Goal: Task Accomplishment & Management: Use online tool/utility

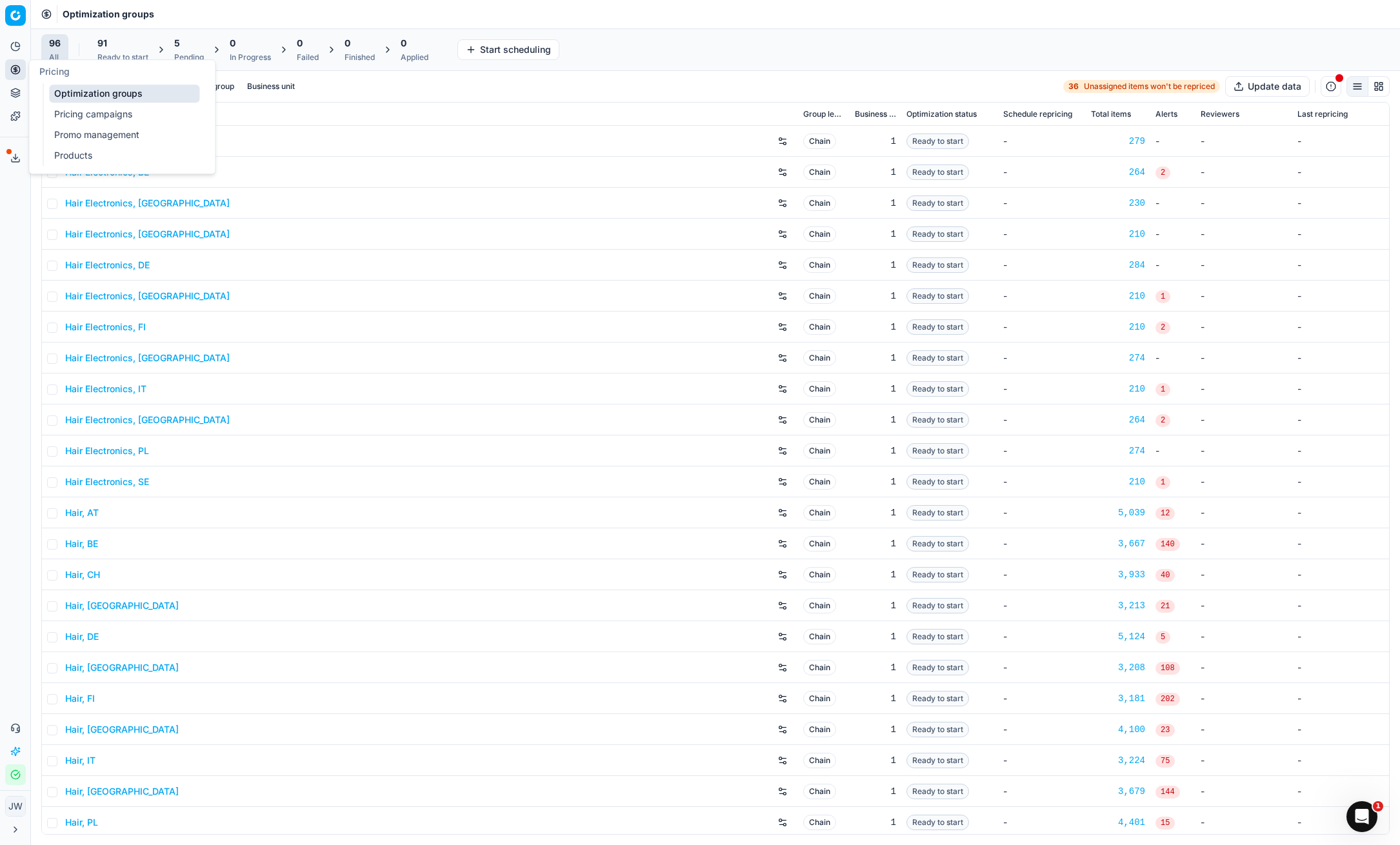
click at [11, 70] on circle at bounding box center [15, 69] width 8 height 8
click at [83, 91] on link "Optimization groups" at bounding box center [124, 93] width 150 height 18
click at [85, 89] on input at bounding box center [136, 86] width 142 height 13
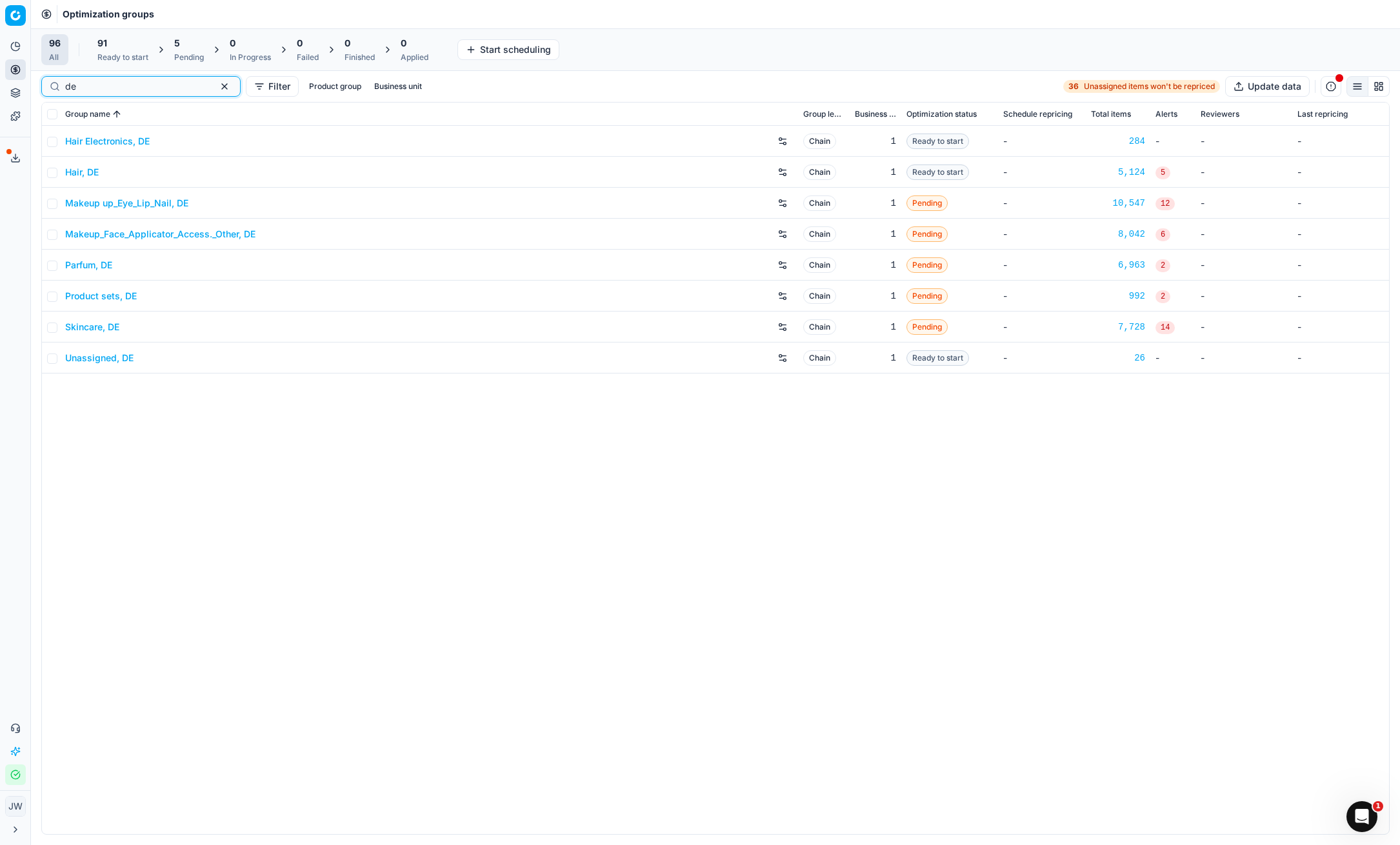
type input "de"
click at [196, 47] on div "5" at bounding box center [189, 43] width 30 height 13
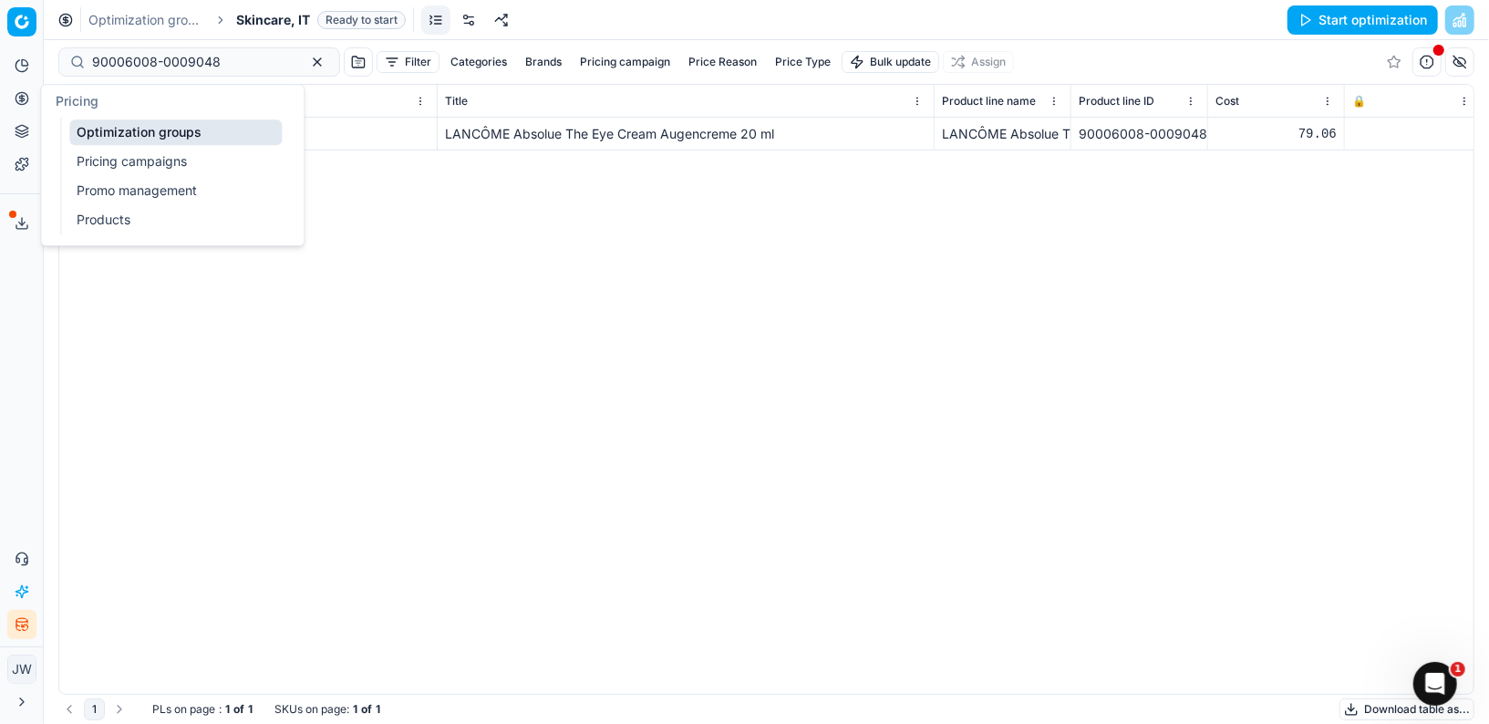
click at [18, 92] on icon at bounding box center [22, 98] width 15 height 15
click at [91, 129] on link "Optimization groups" at bounding box center [175, 132] width 212 height 26
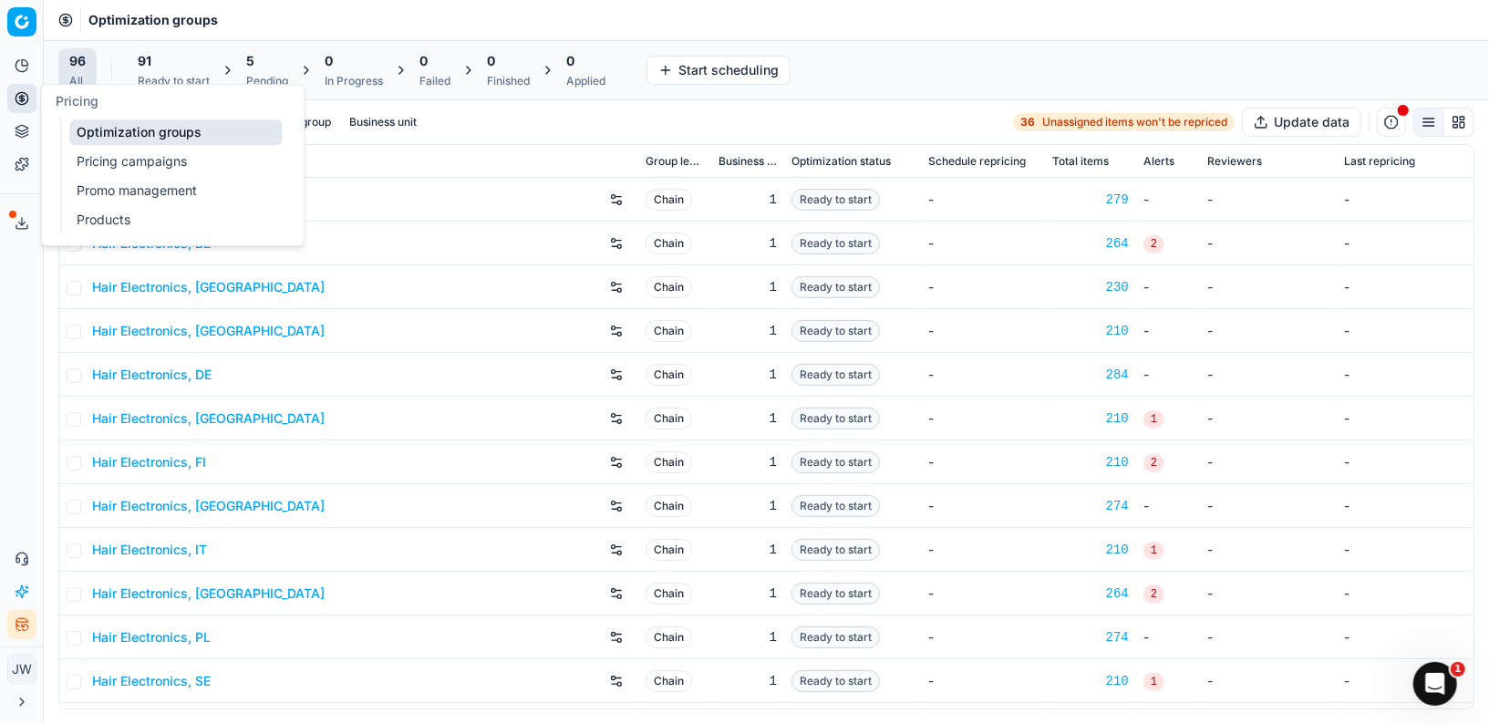
click at [97, 107] on span "Pricing" at bounding box center [77, 100] width 43 height 15
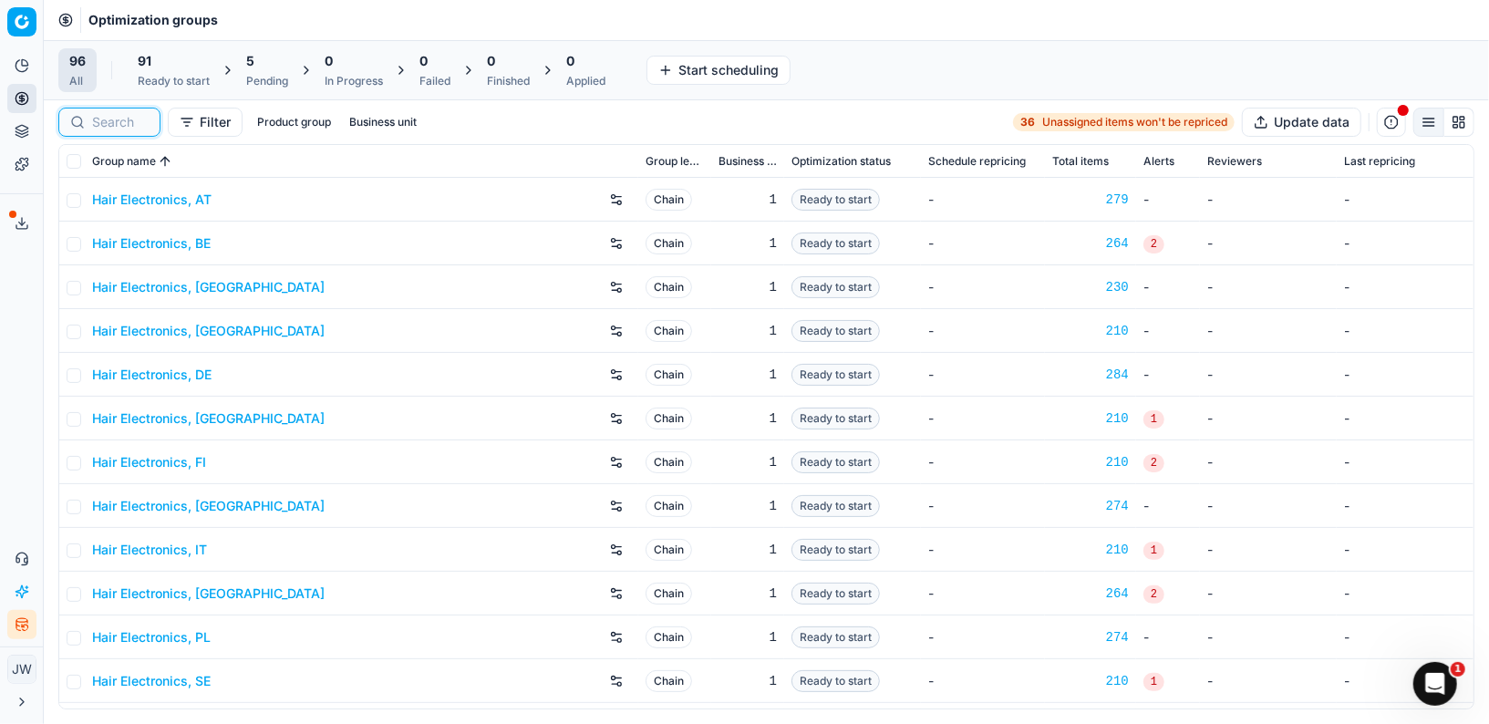
click at [135, 124] on input at bounding box center [120, 122] width 57 height 18
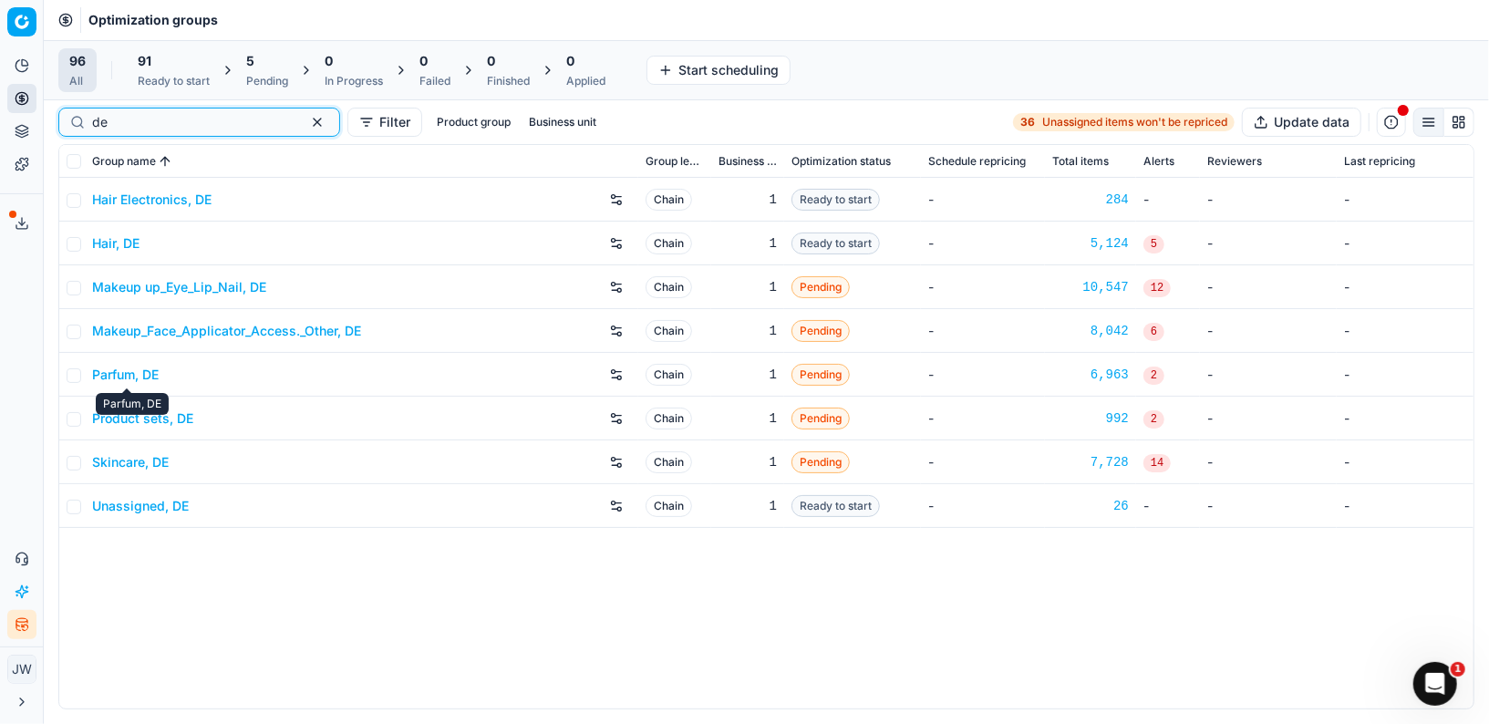
type input "de"
click at [144, 474] on div "Skincare, DE" at bounding box center [361, 462] width 539 height 29
click at [144, 465] on link "Skincare, DE" at bounding box center [130, 462] width 77 height 18
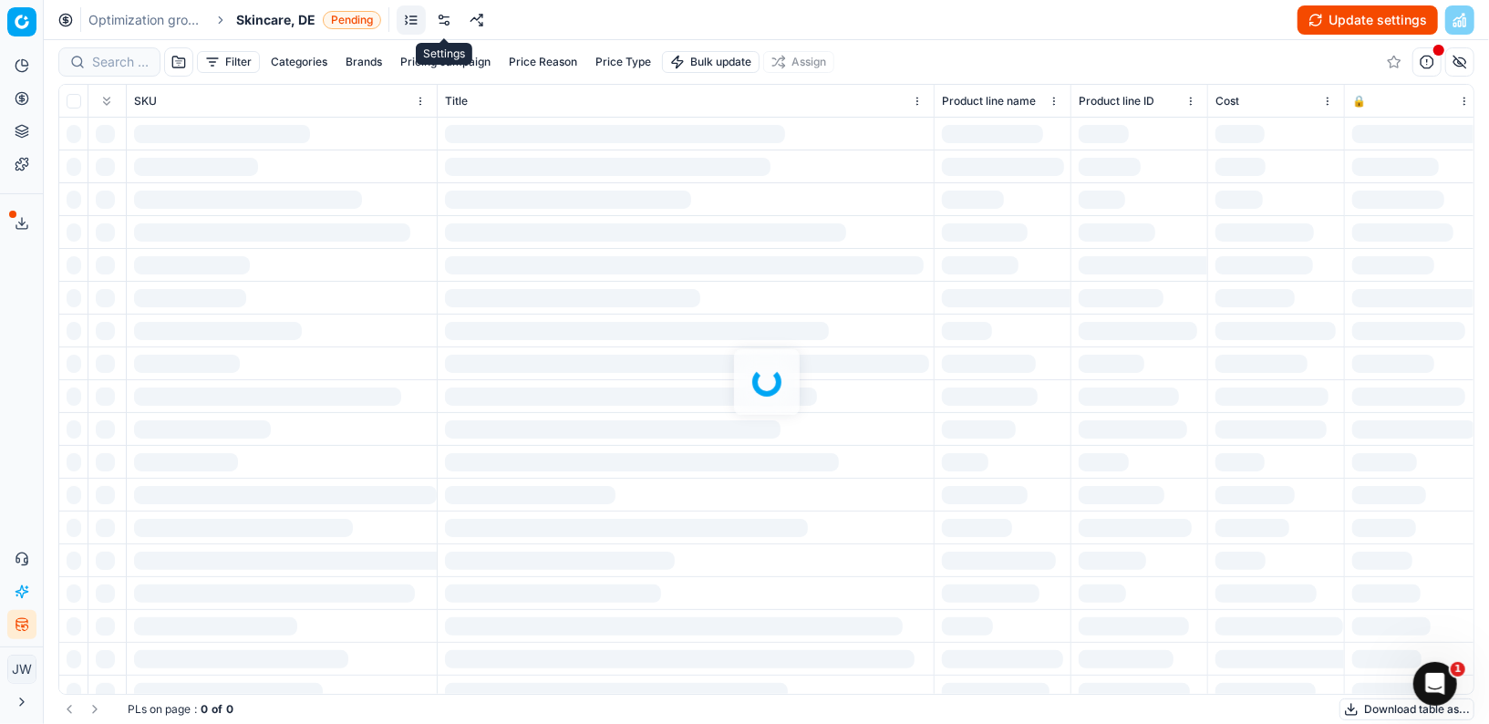
click at [449, 26] on link at bounding box center [443, 19] width 29 height 29
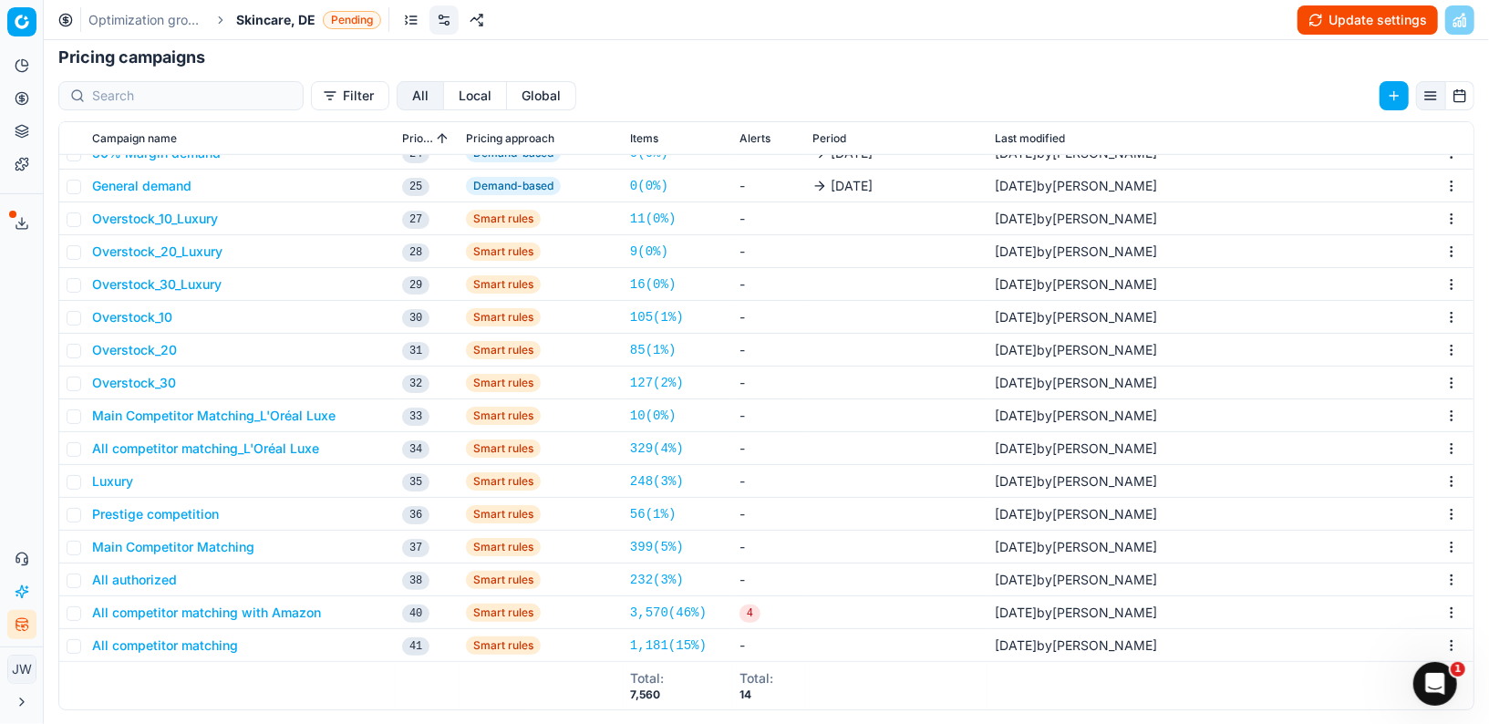
scroll to position [690, 0]
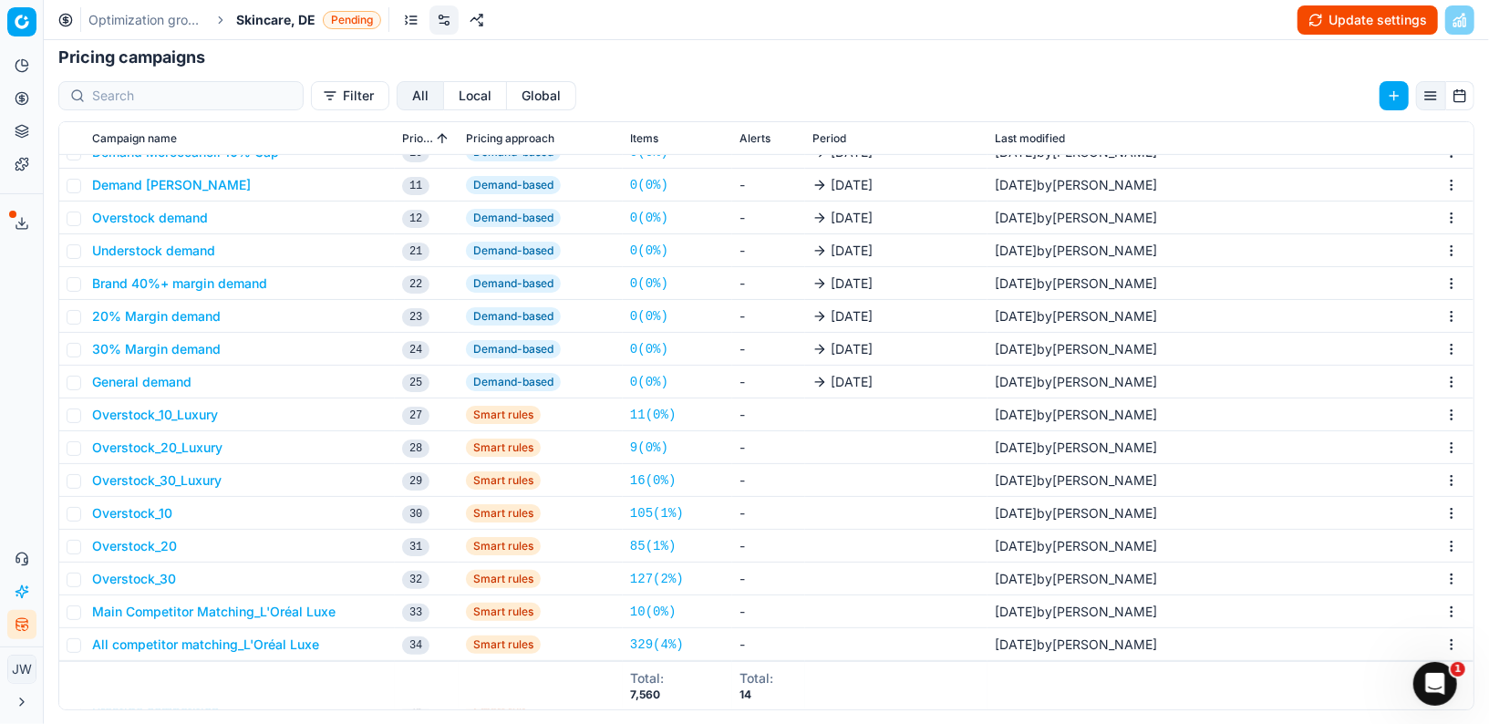
click at [444, 108] on button "Local" at bounding box center [475, 95] width 63 height 29
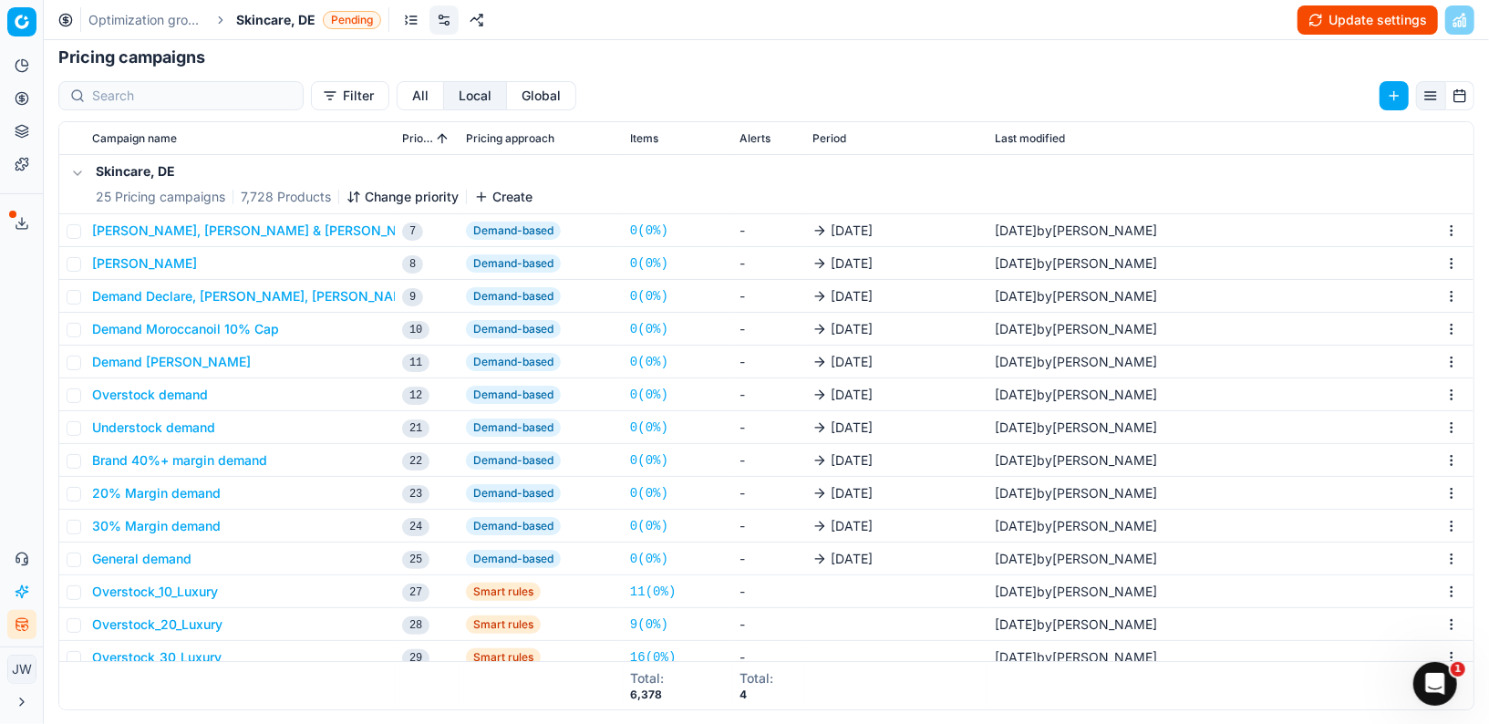
scroll to position [222, 0]
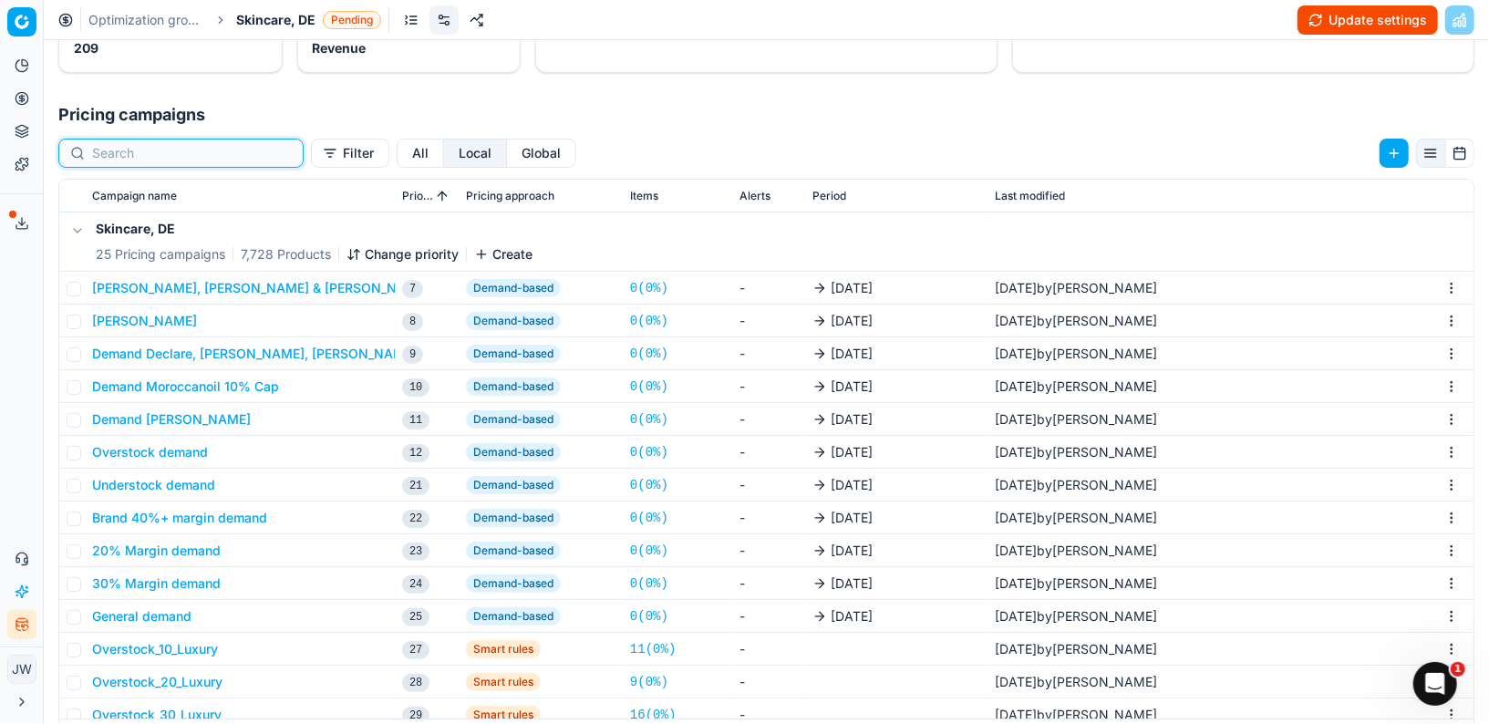
click at [148, 155] on input at bounding box center [192, 153] width 200 height 18
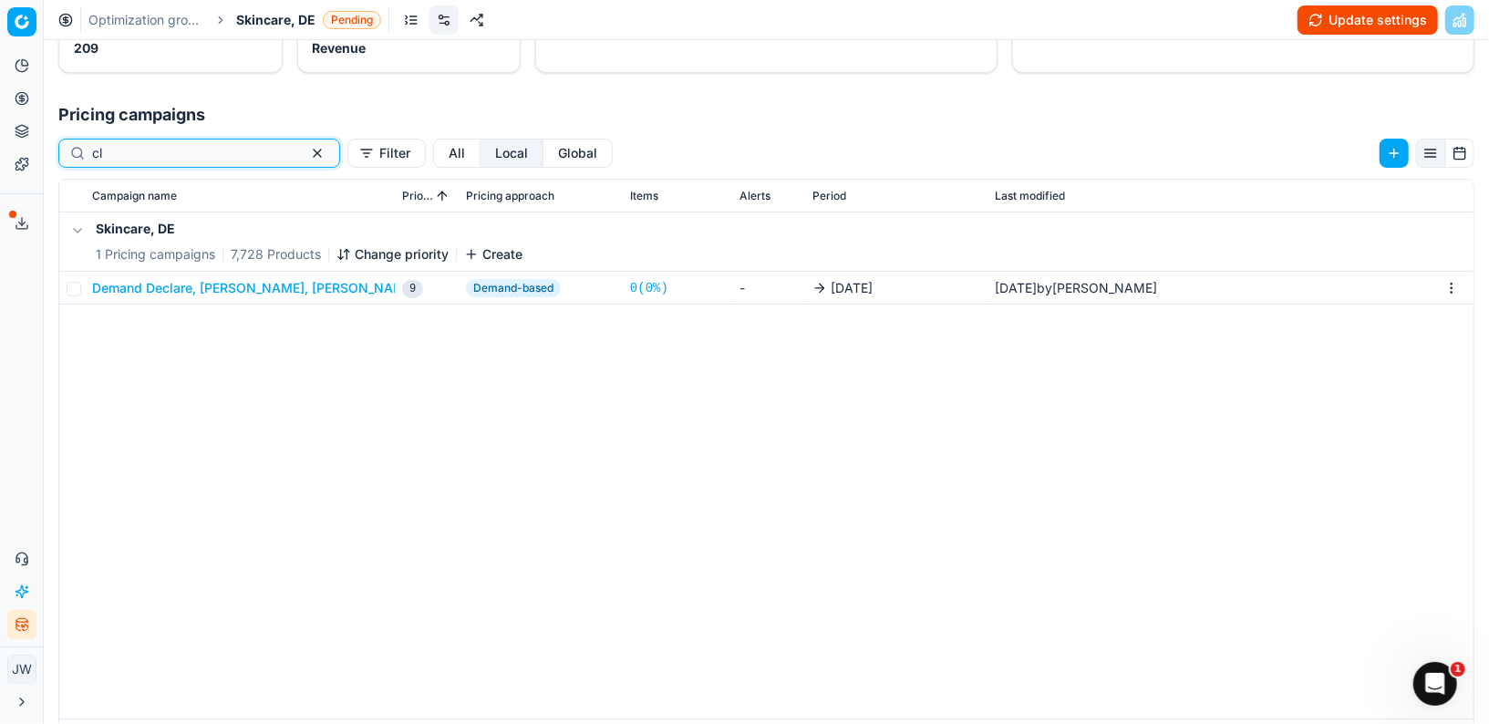
type input "c"
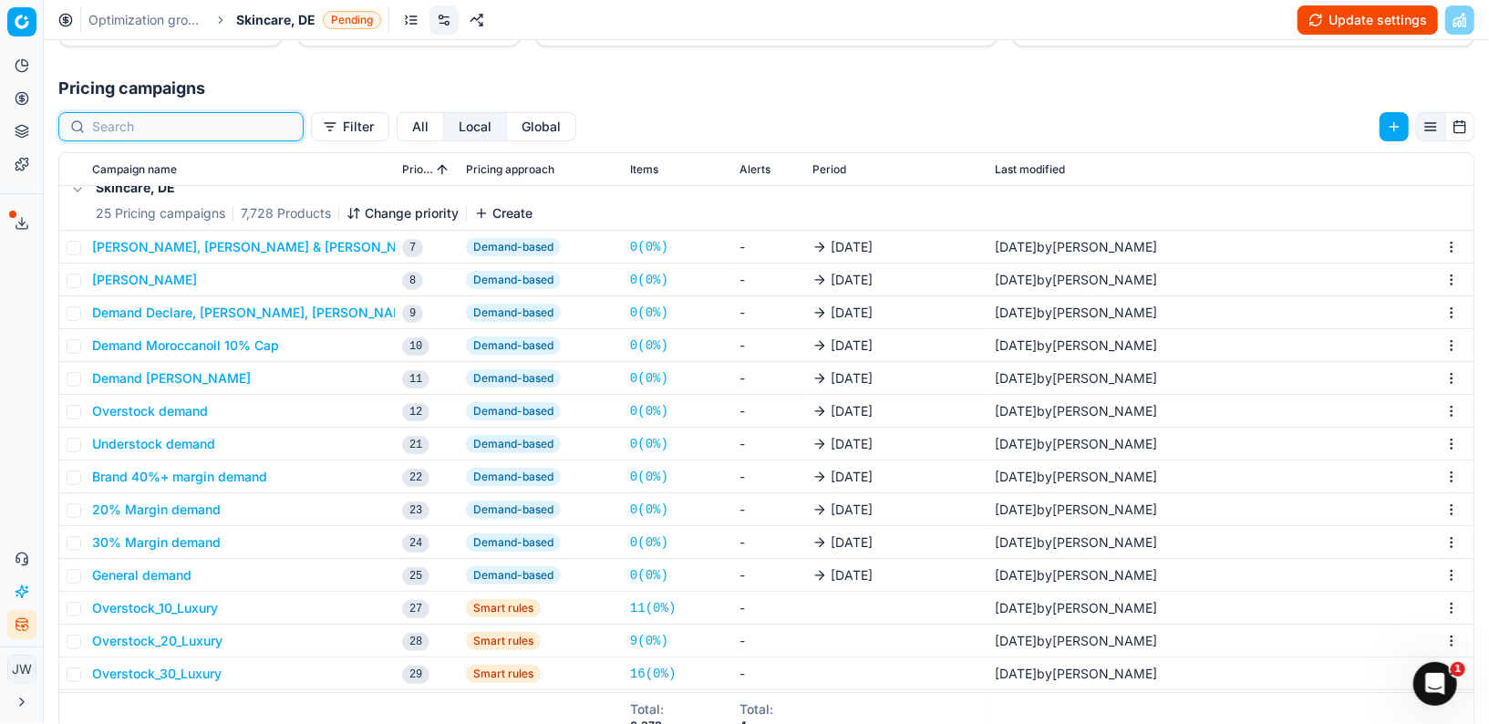
scroll to position [3, 0]
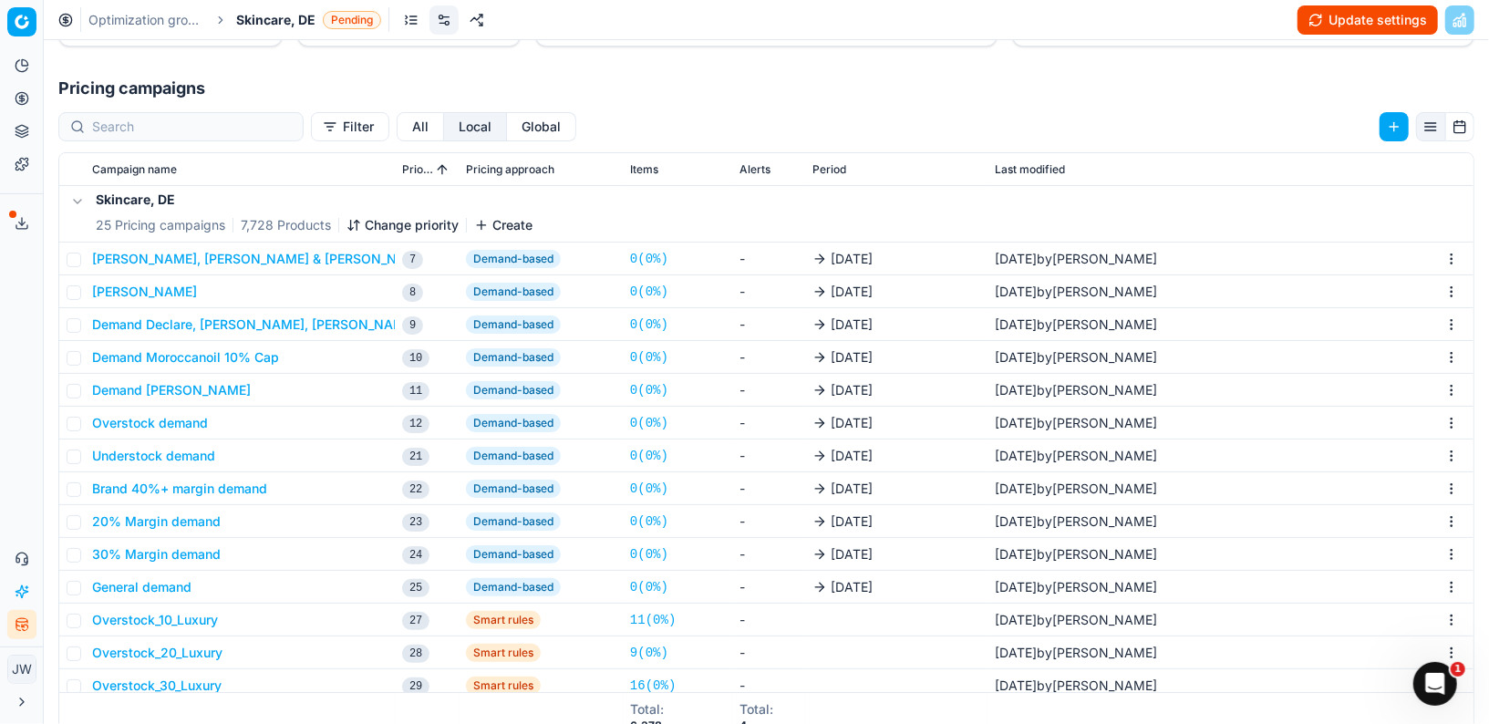
click at [150, 286] on button "Demand Sisley" at bounding box center [144, 292] width 105 height 18
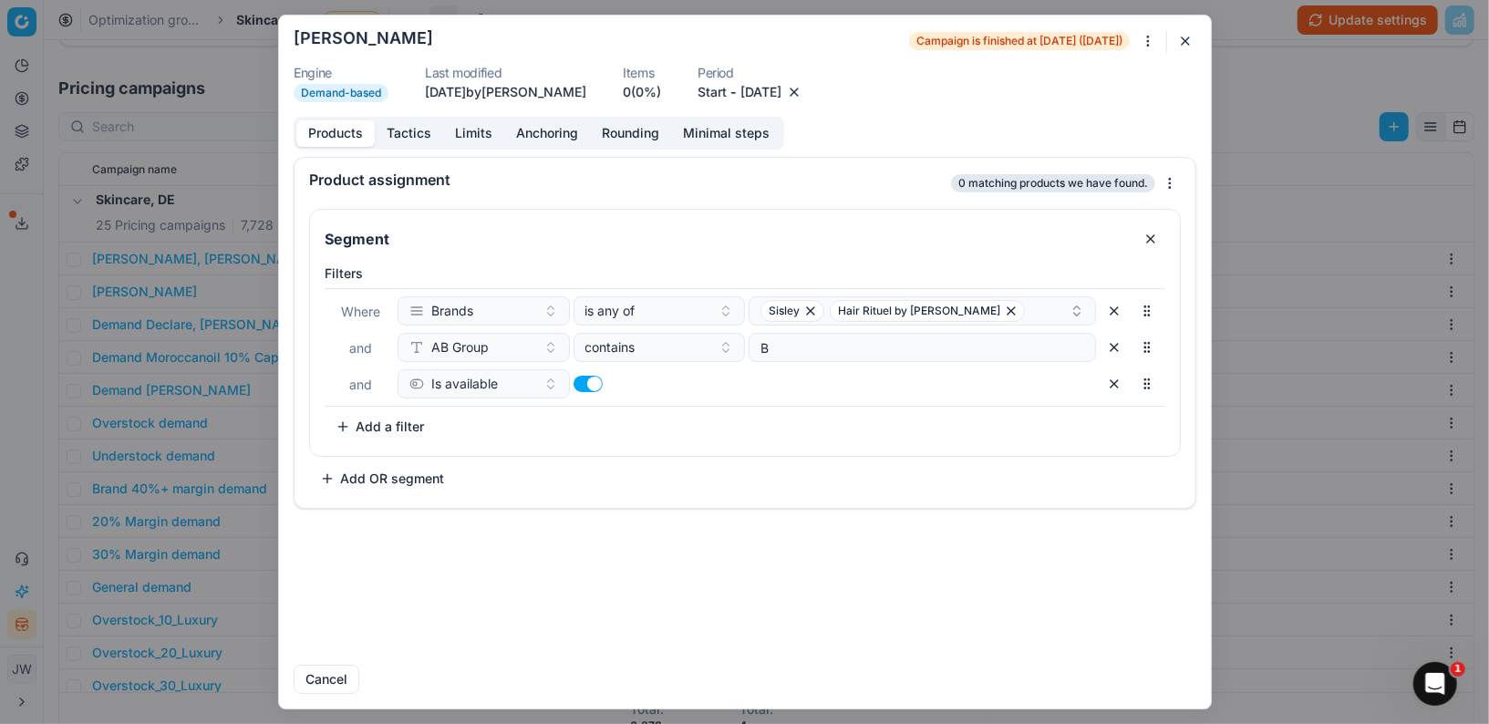
click at [402, 127] on button "Tactics" at bounding box center [409, 133] width 68 height 26
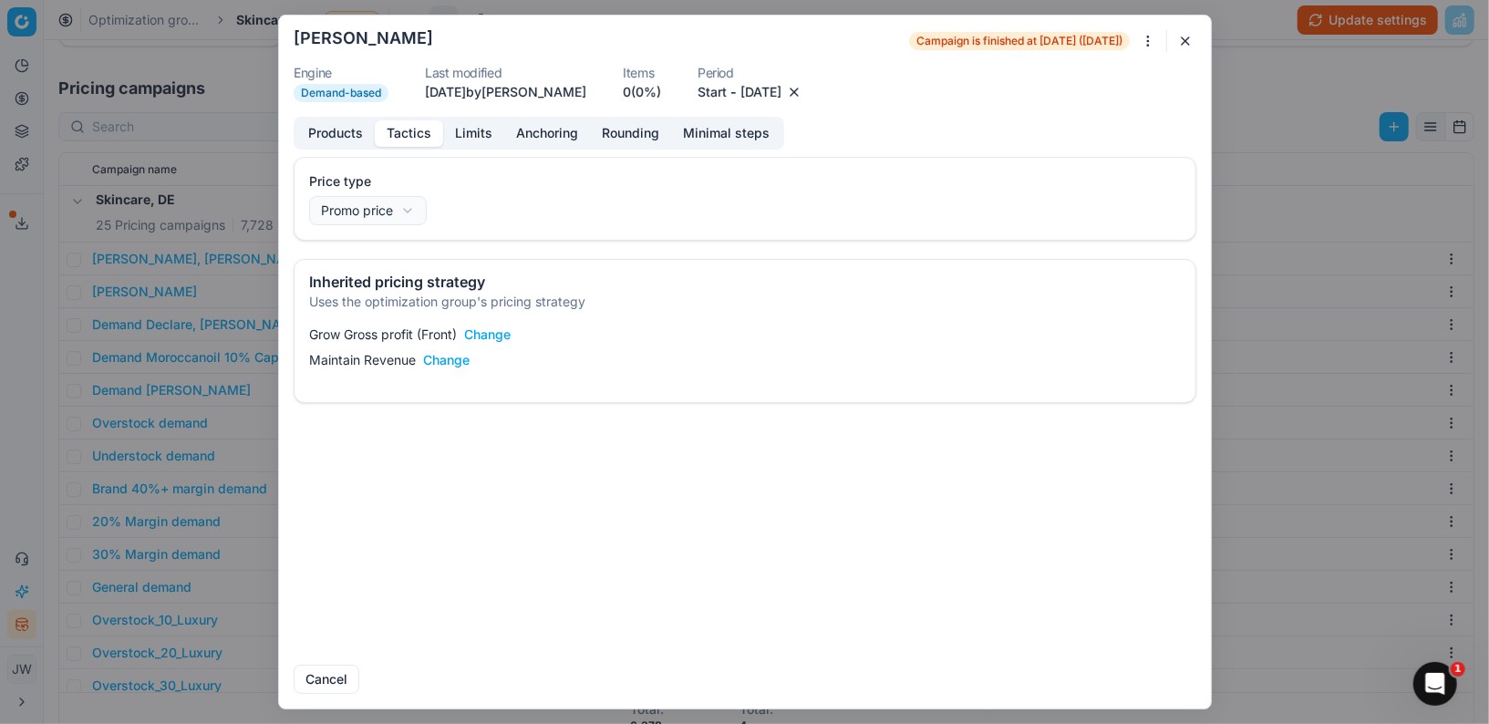
click at [456, 130] on button "Limits" at bounding box center [473, 133] width 61 height 26
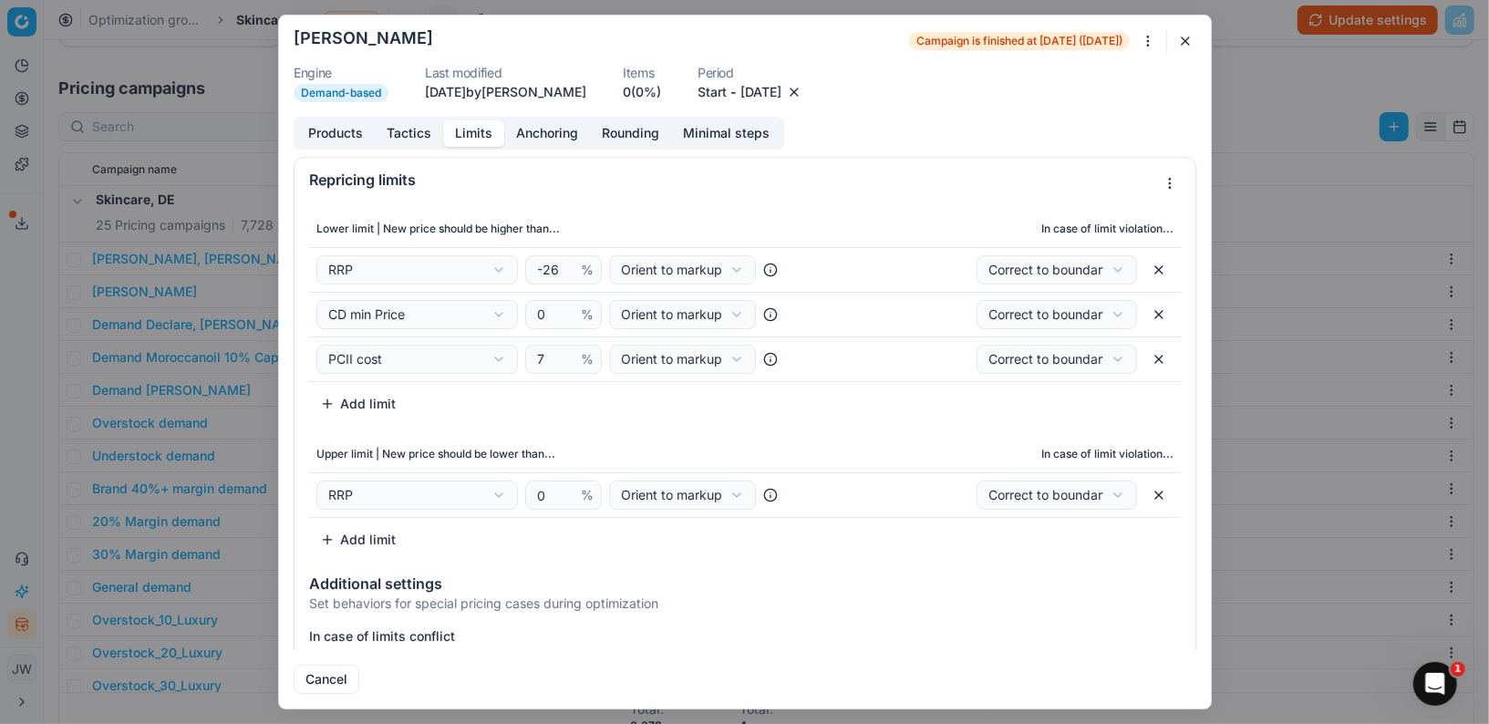
click at [344, 134] on button "Products" at bounding box center [335, 133] width 78 height 26
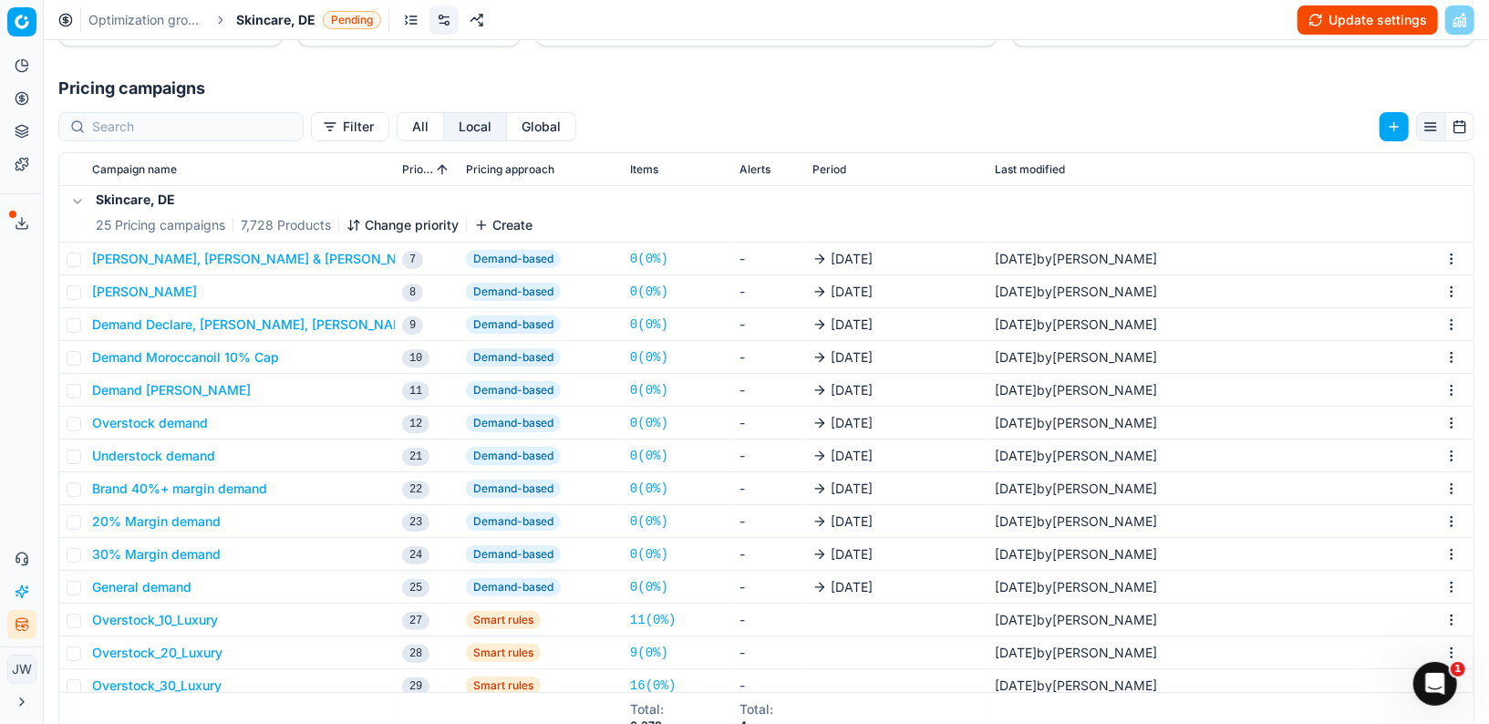
click at [181, 318] on div "We are saving PC settings. Please wait, it should take a few minutes Demand Sis…" at bounding box center [744, 362] width 1489 height 724
click at [196, 254] on button "Demand Adidas, Bruno Banani & David Beckham" at bounding box center [260, 259] width 337 height 18
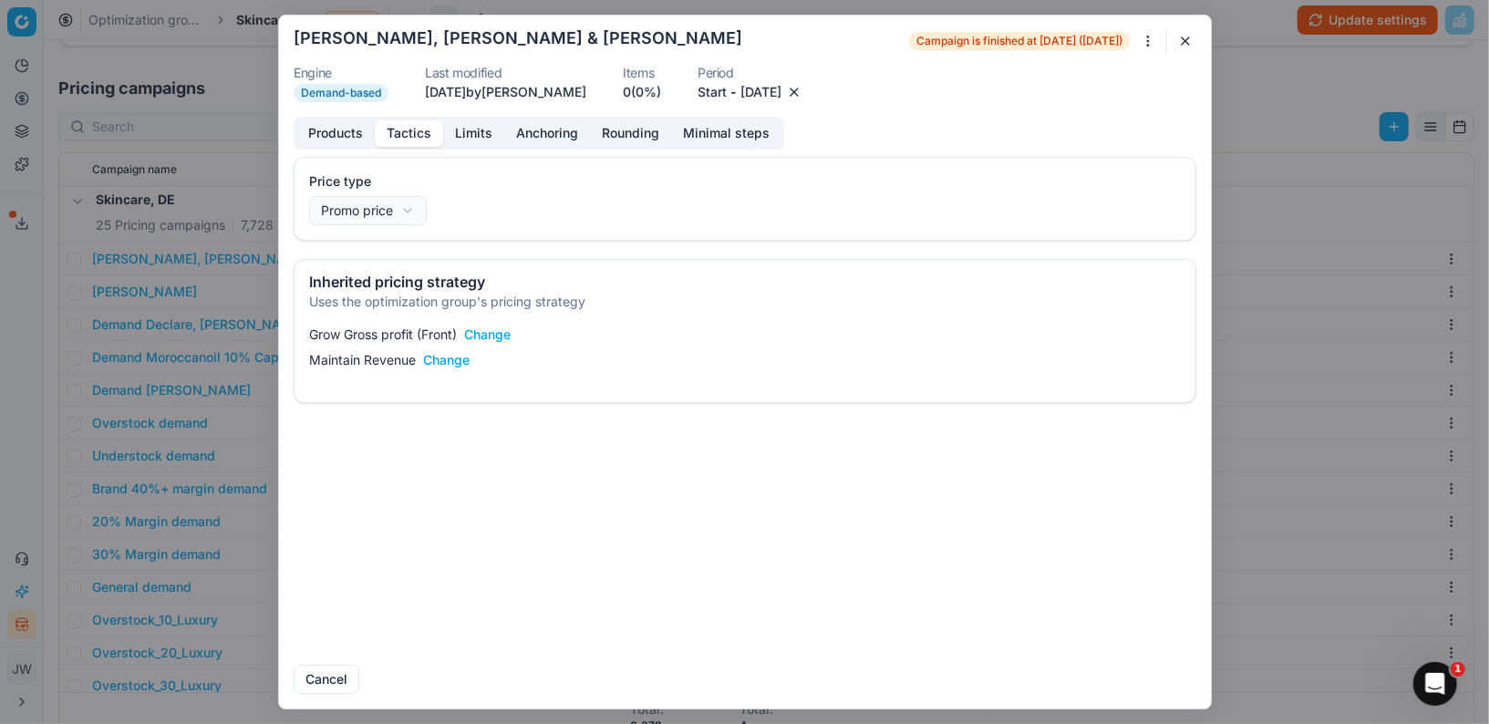
click at [429, 129] on button "Tactics" at bounding box center [409, 133] width 68 height 26
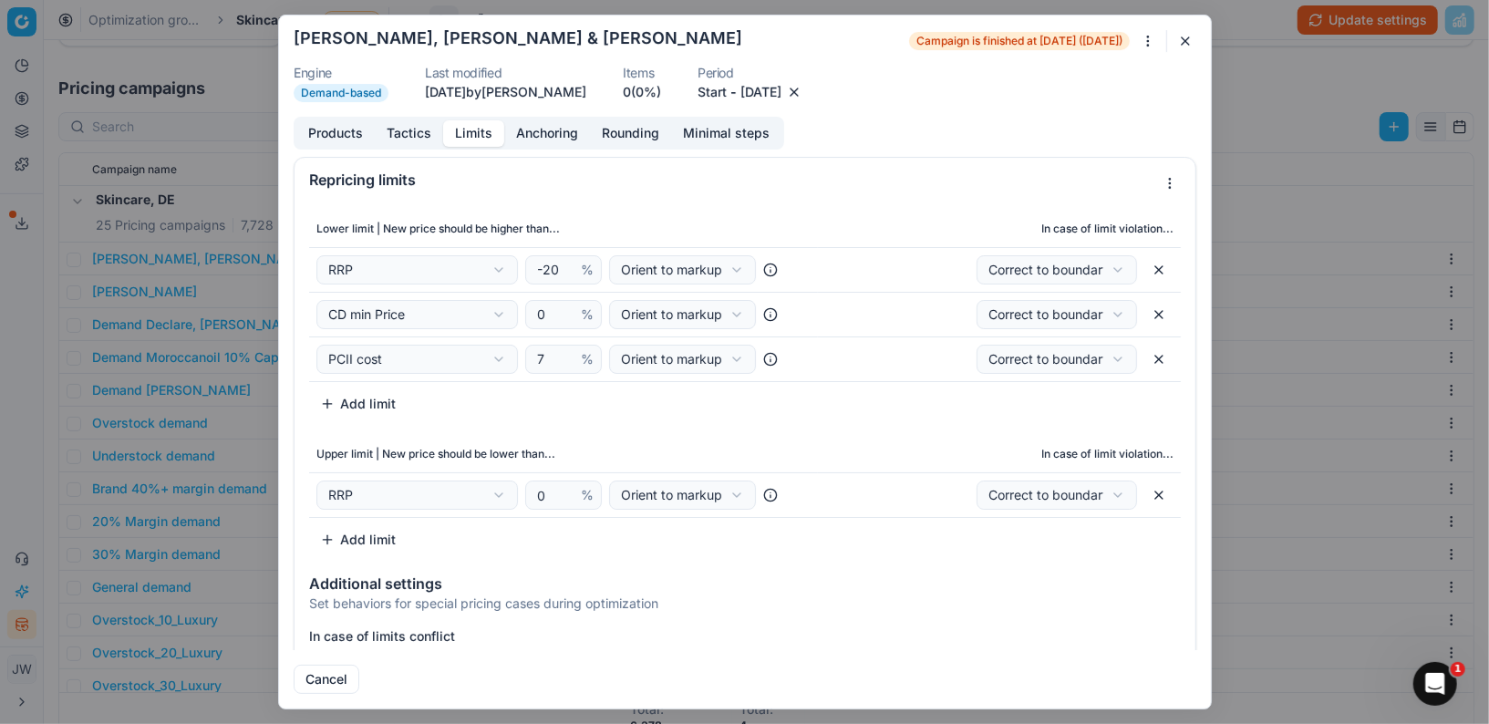
click at [495, 133] on button "Limits" at bounding box center [473, 133] width 61 height 26
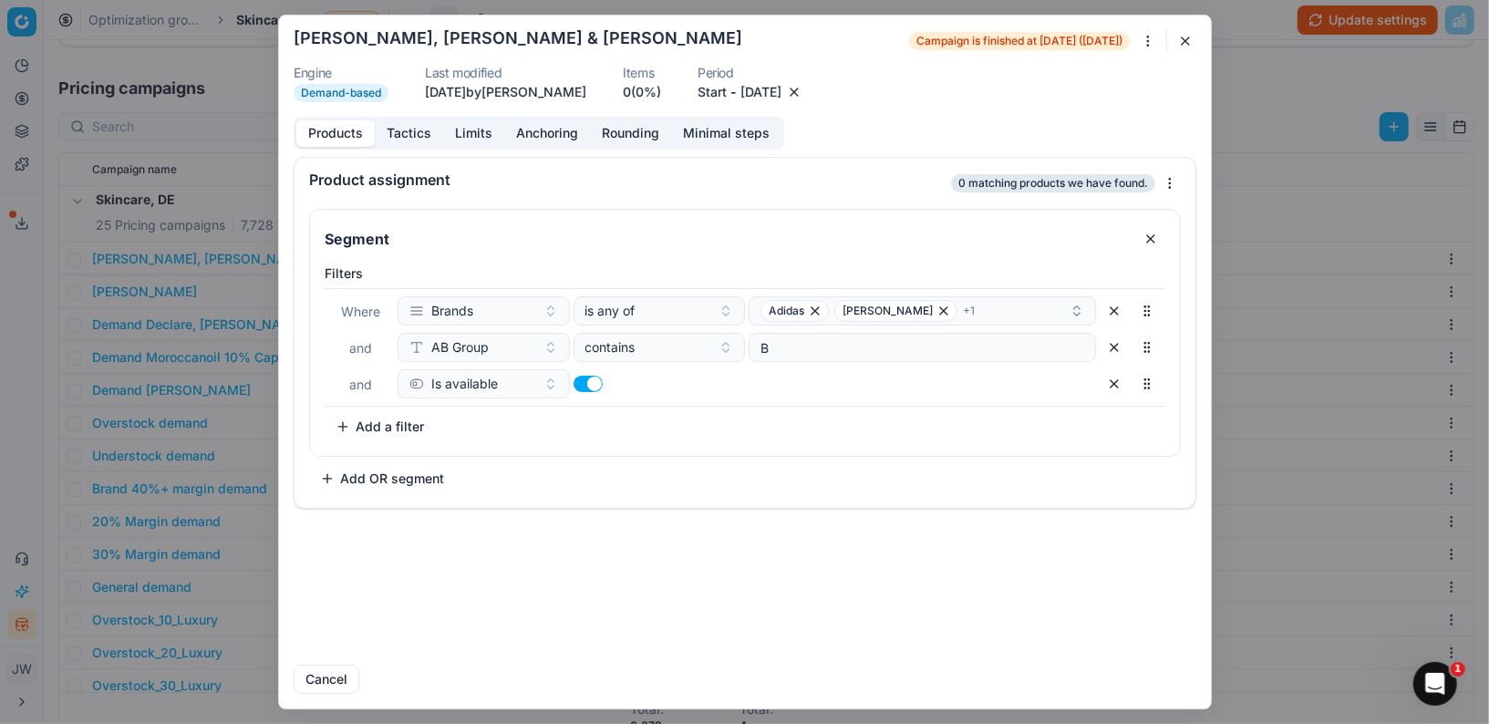
click at [354, 132] on button "Products" at bounding box center [335, 133] width 78 height 26
click at [411, 120] on button "Tactics" at bounding box center [409, 133] width 68 height 26
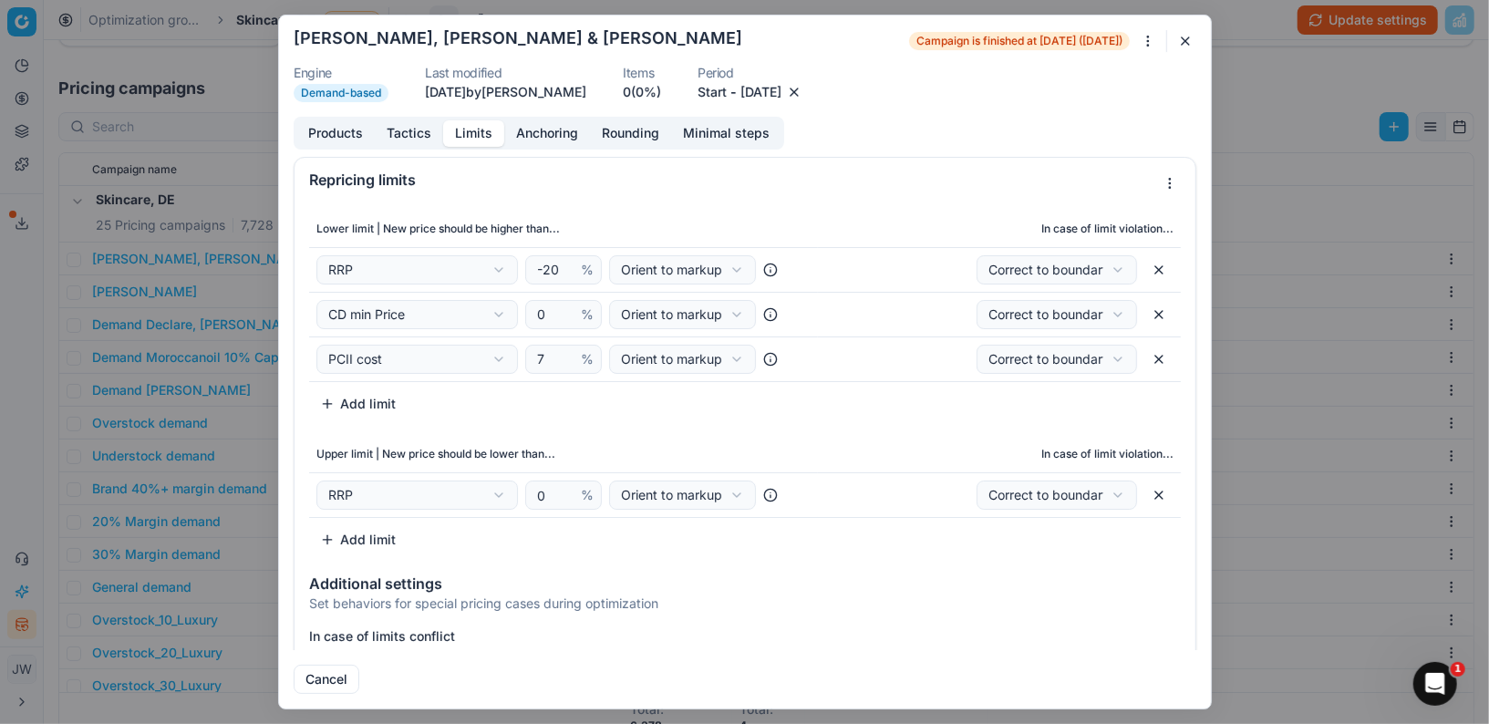
click at [485, 132] on button "Limits" at bounding box center [473, 133] width 61 height 26
click at [415, 135] on button "Tactics" at bounding box center [409, 133] width 68 height 26
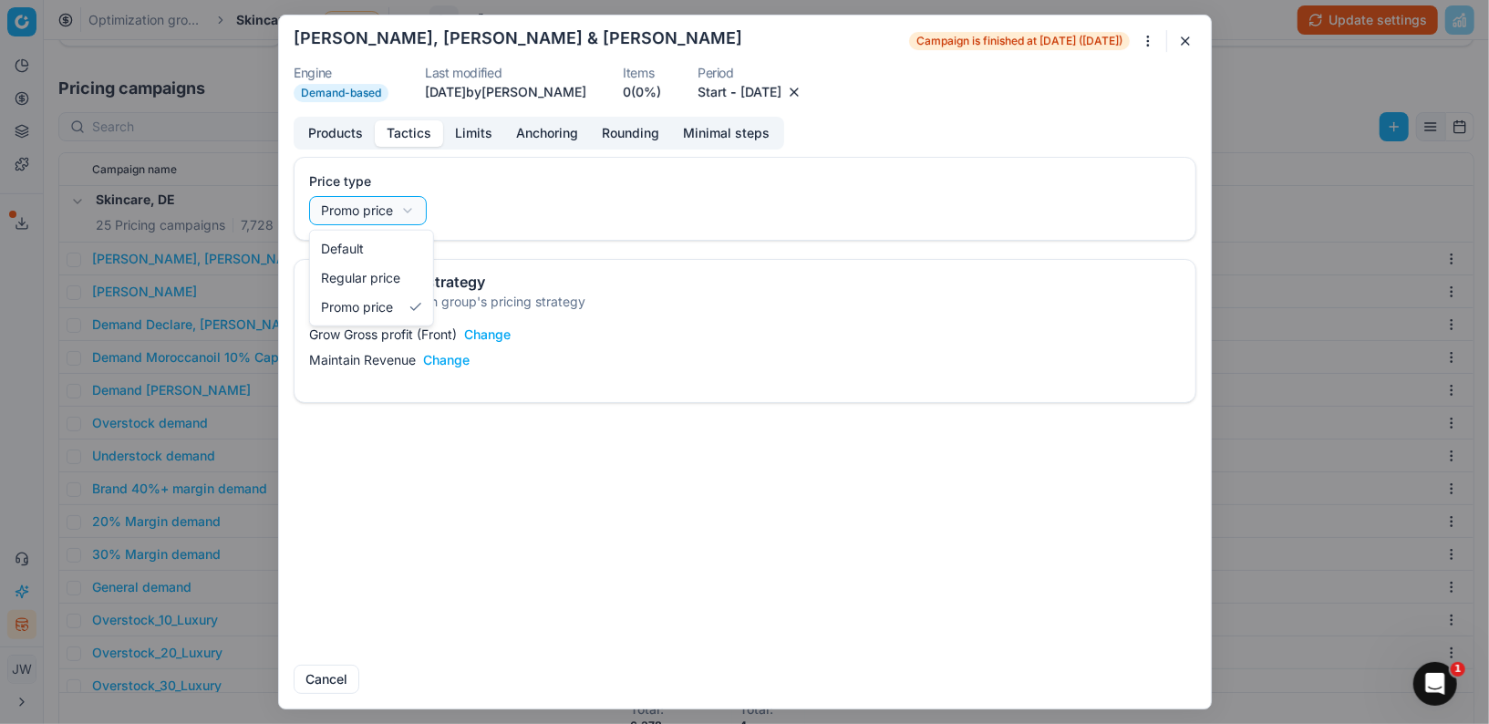
click at [348, 203] on div "We are saving PC settings. Please wait, it should take a few minutes Demand Adi…" at bounding box center [744, 362] width 1489 height 724
select select "regular"
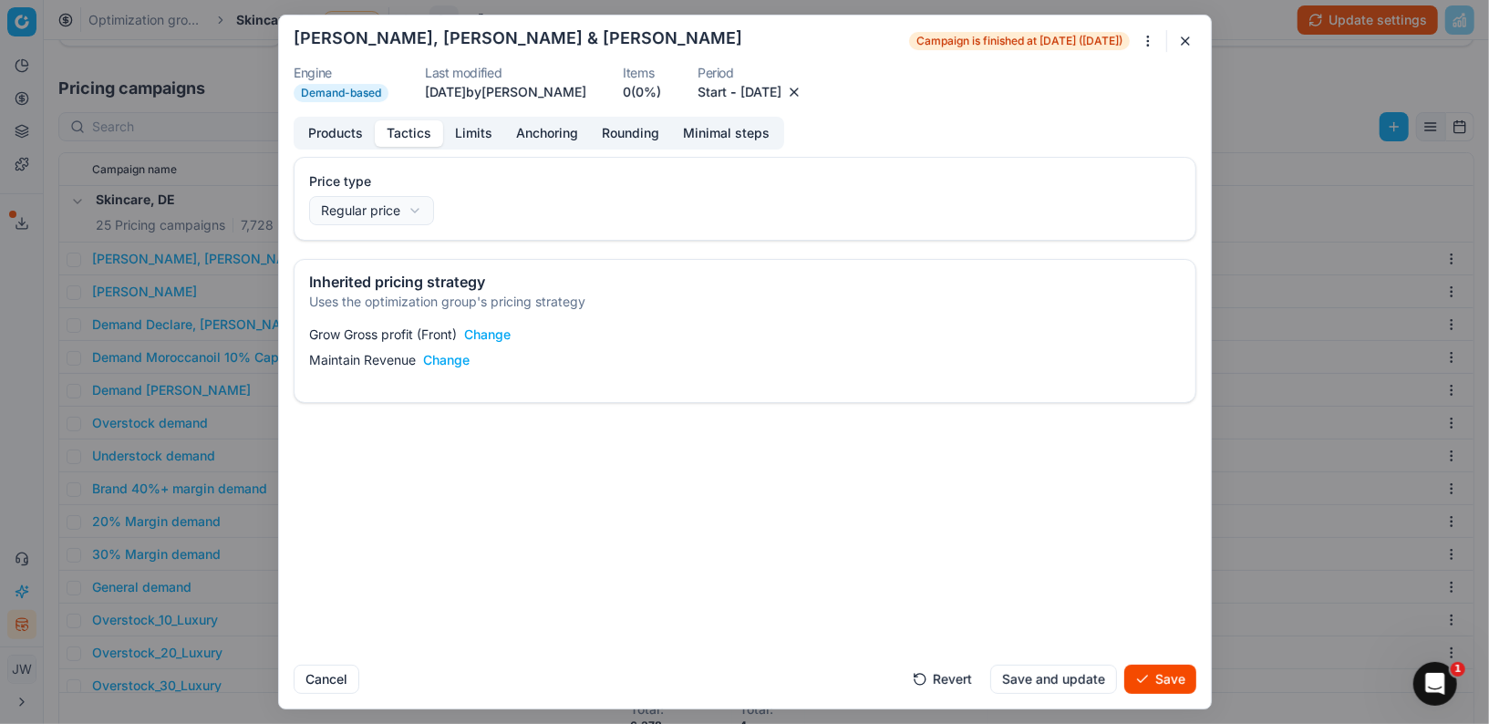
click at [1184, 38] on button "button" at bounding box center [1185, 41] width 22 height 22
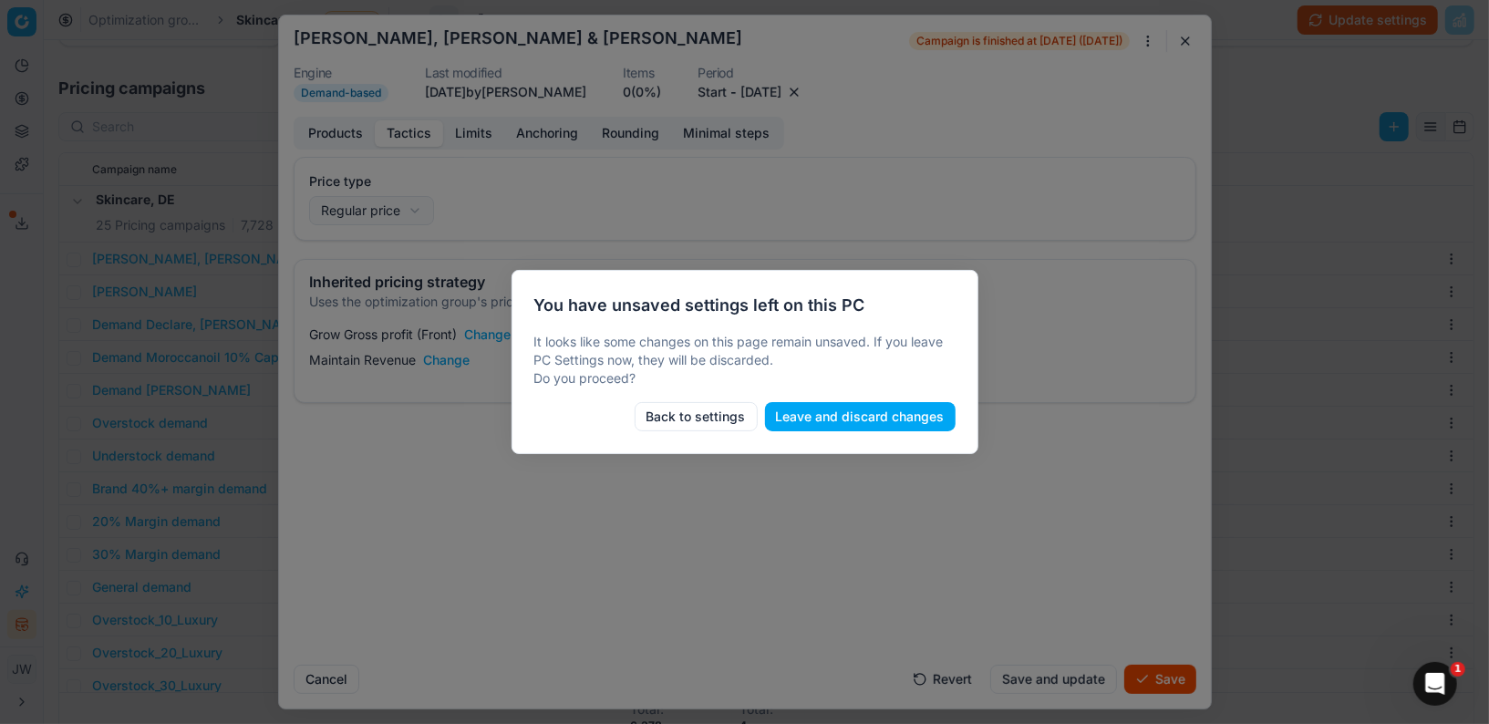
click at [821, 420] on button "Leave and discard changes" at bounding box center [860, 416] width 191 height 29
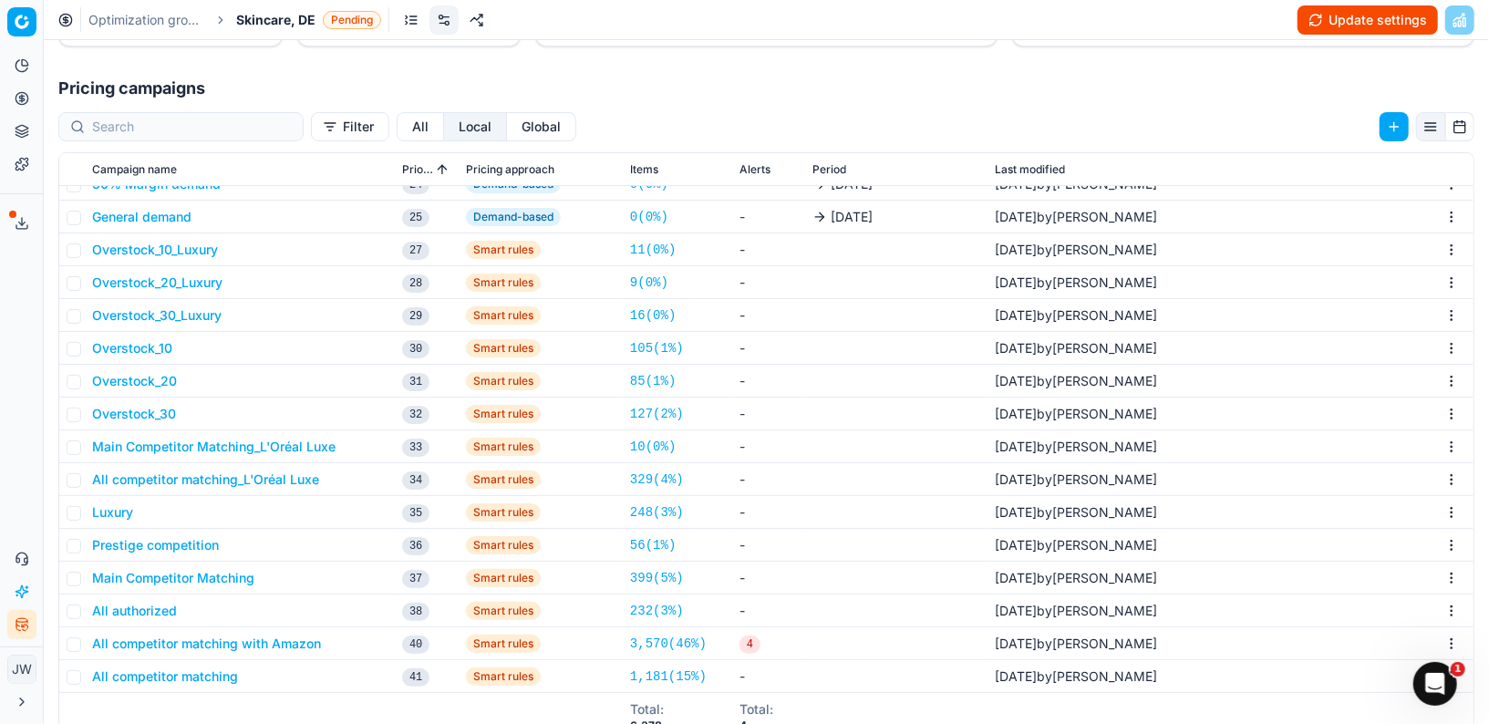
scroll to position [280, 0]
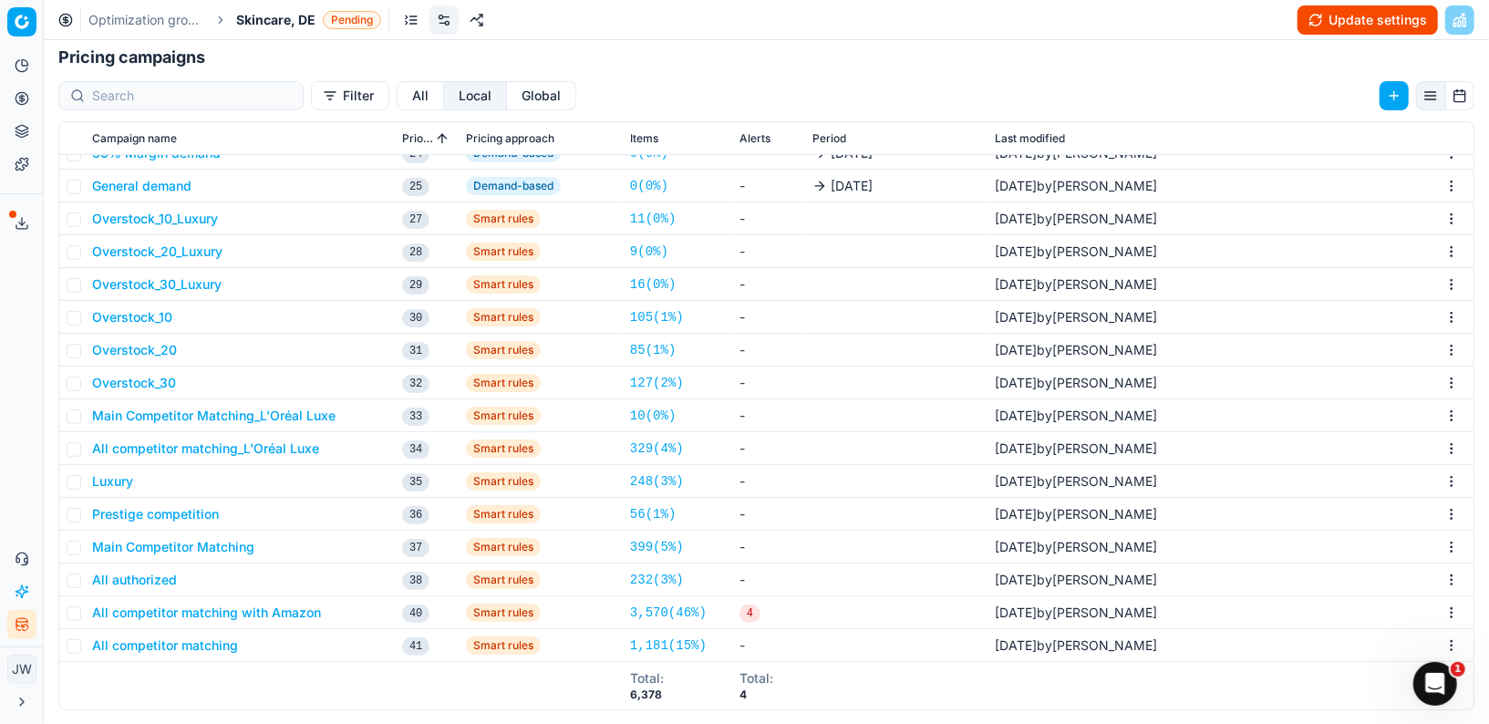
click at [507, 87] on button "Global" at bounding box center [541, 95] width 69 height 29
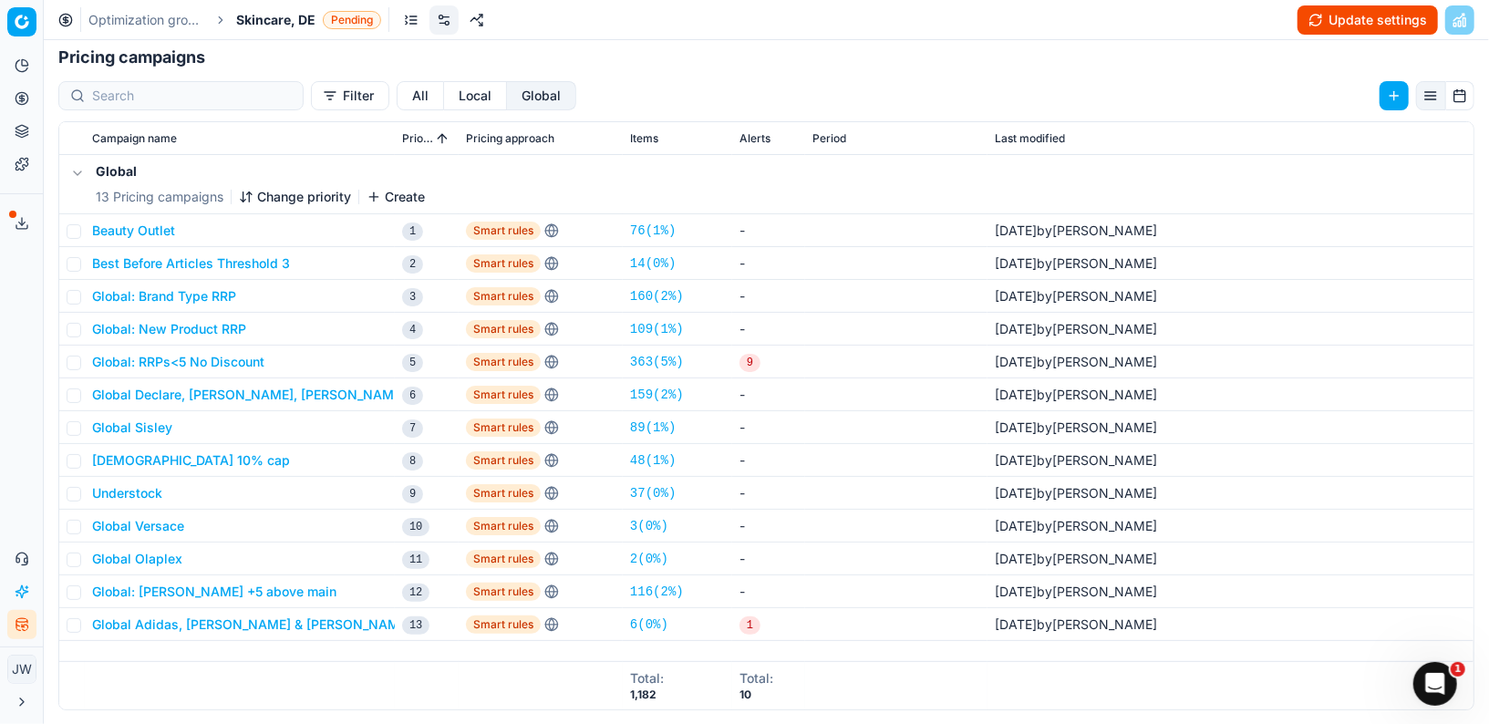
scroll to position [0, 0]
click at [141, 565] on button "Global Olaplex" at bounding box center [137, 559] width 90 height 18
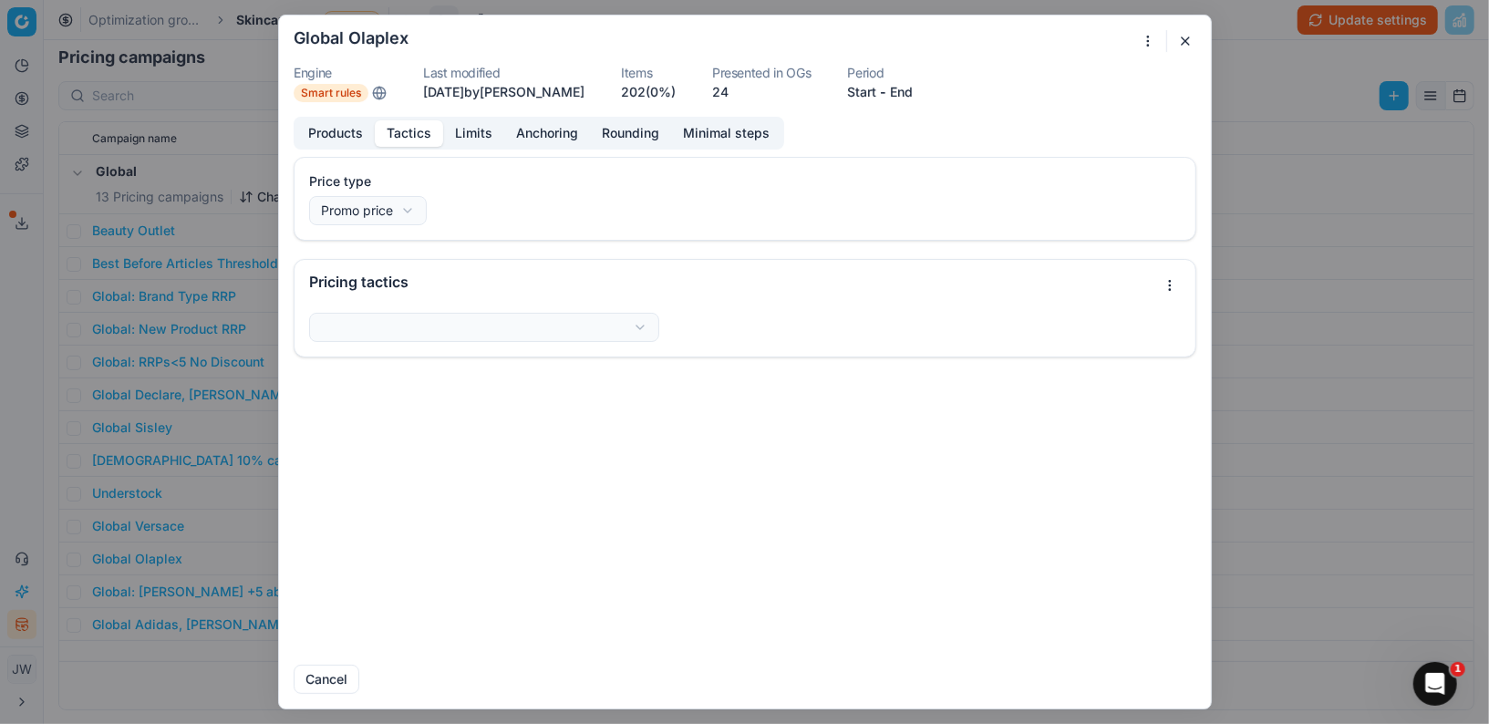
click at [398, 135] on button "Tactics" at bounding box center [409, 133] width 68 height 26
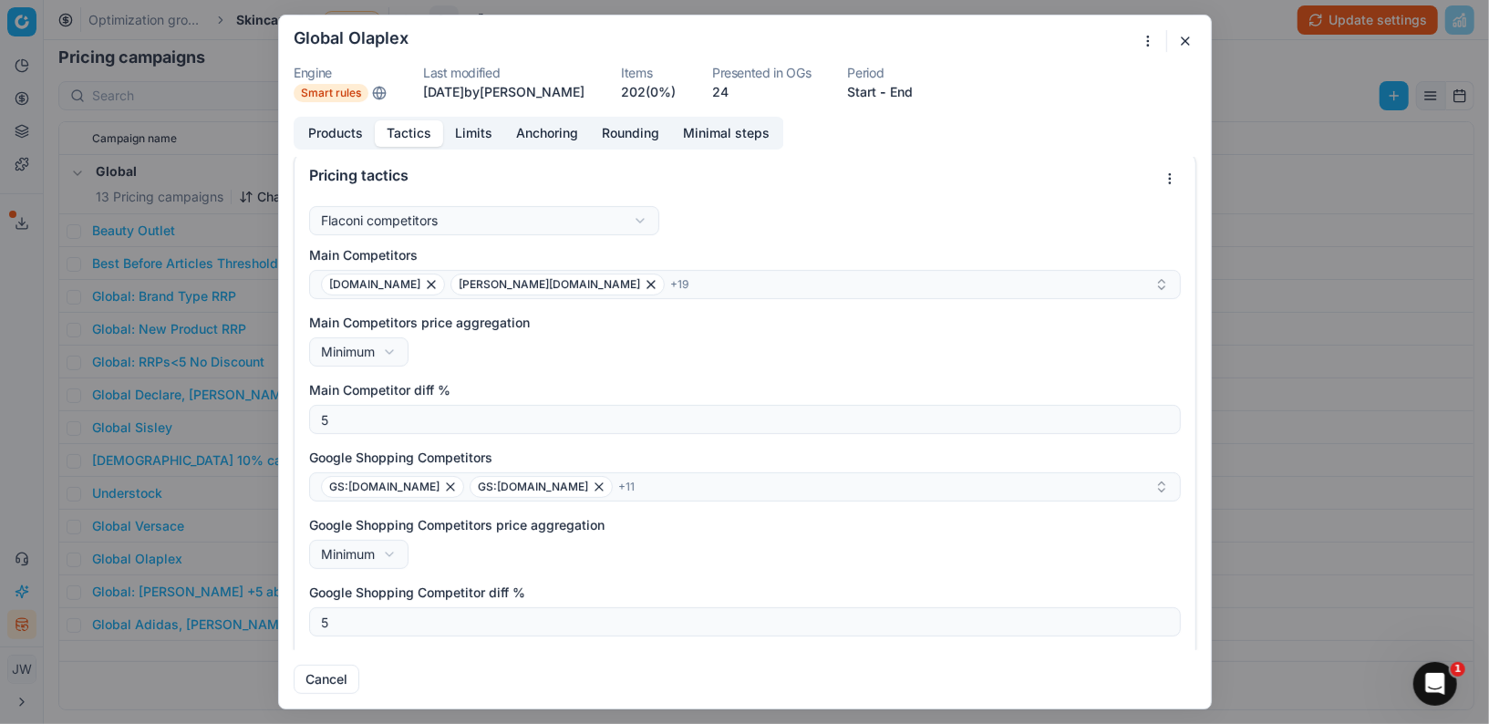
scroll to position [24, 0]
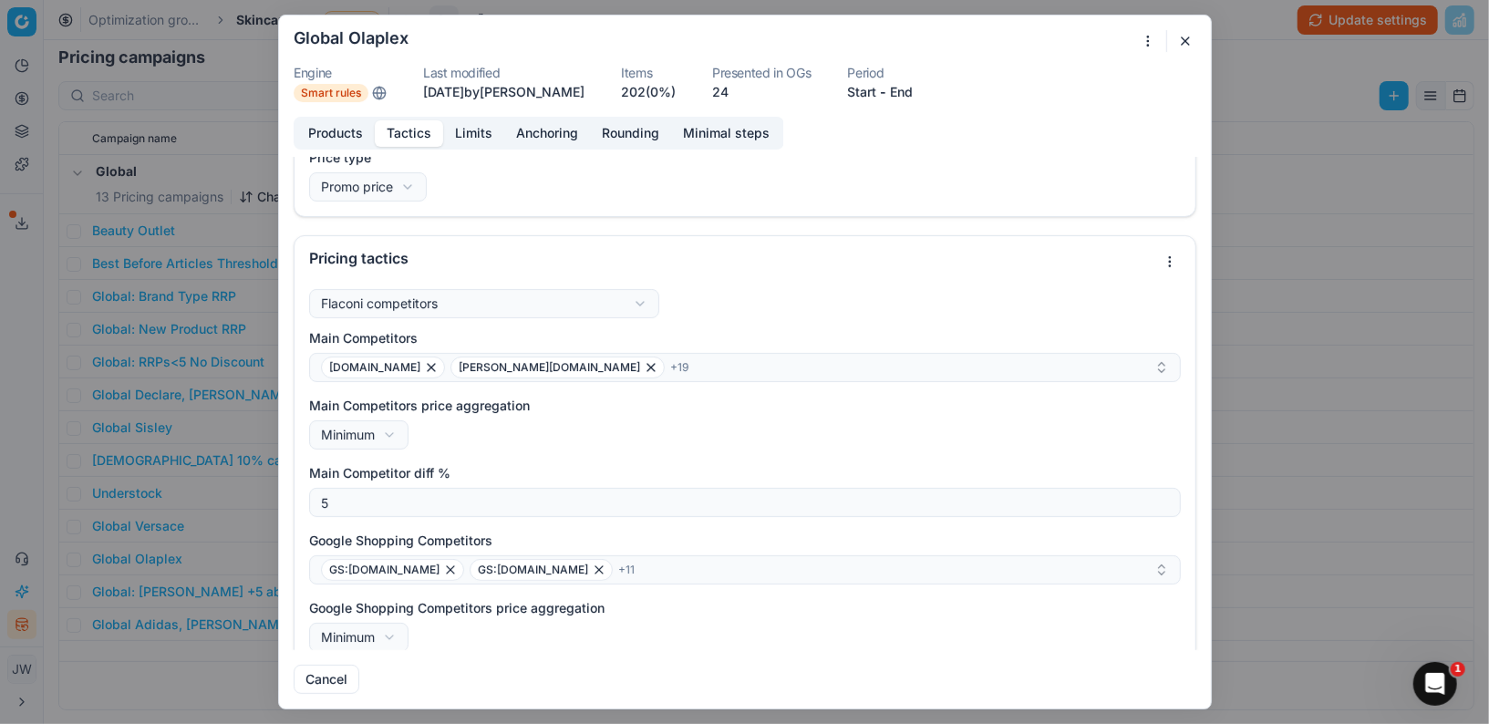
click at [471, 131] on button "Limits" at bounding box center [473, 133] width 61 height 26
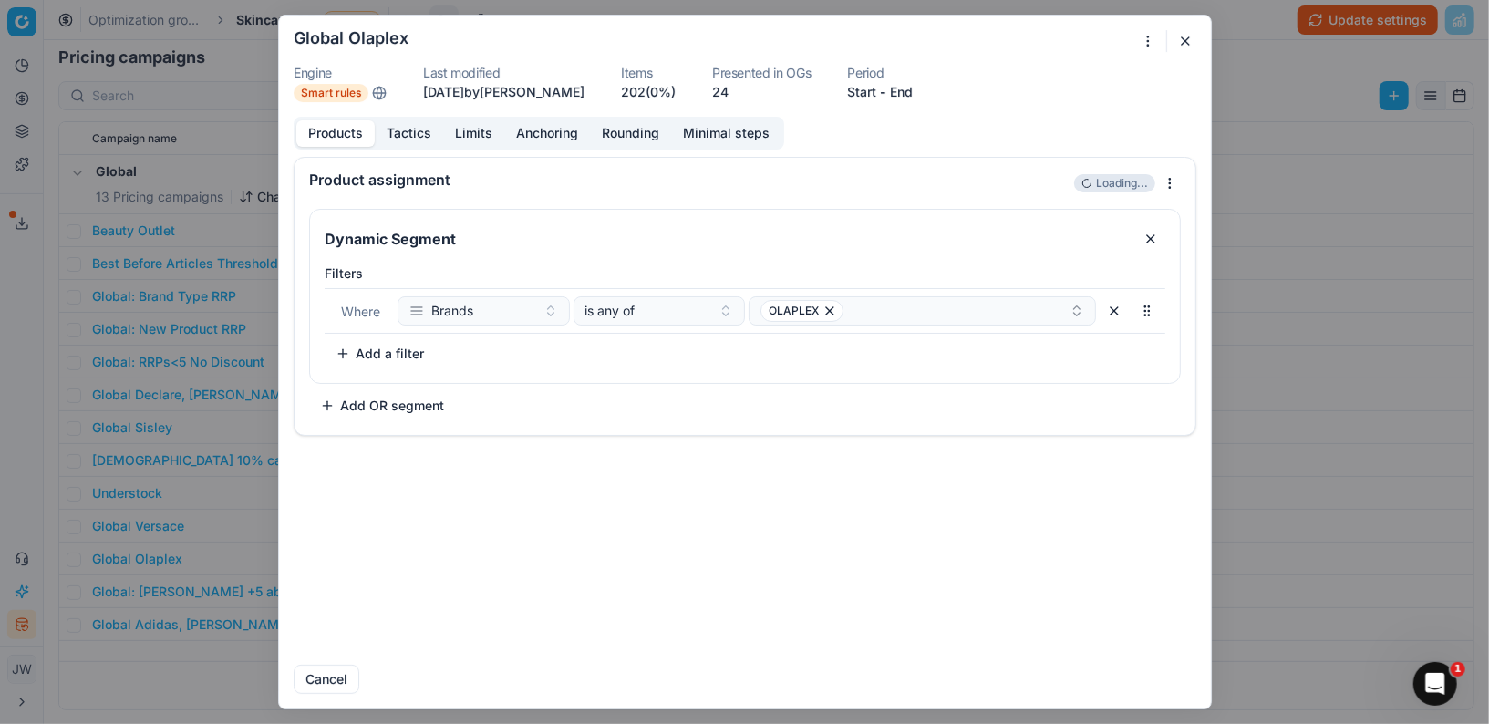
click at [307, 135] on button "Products" at bounding box center [335, 133] width 78 height 26
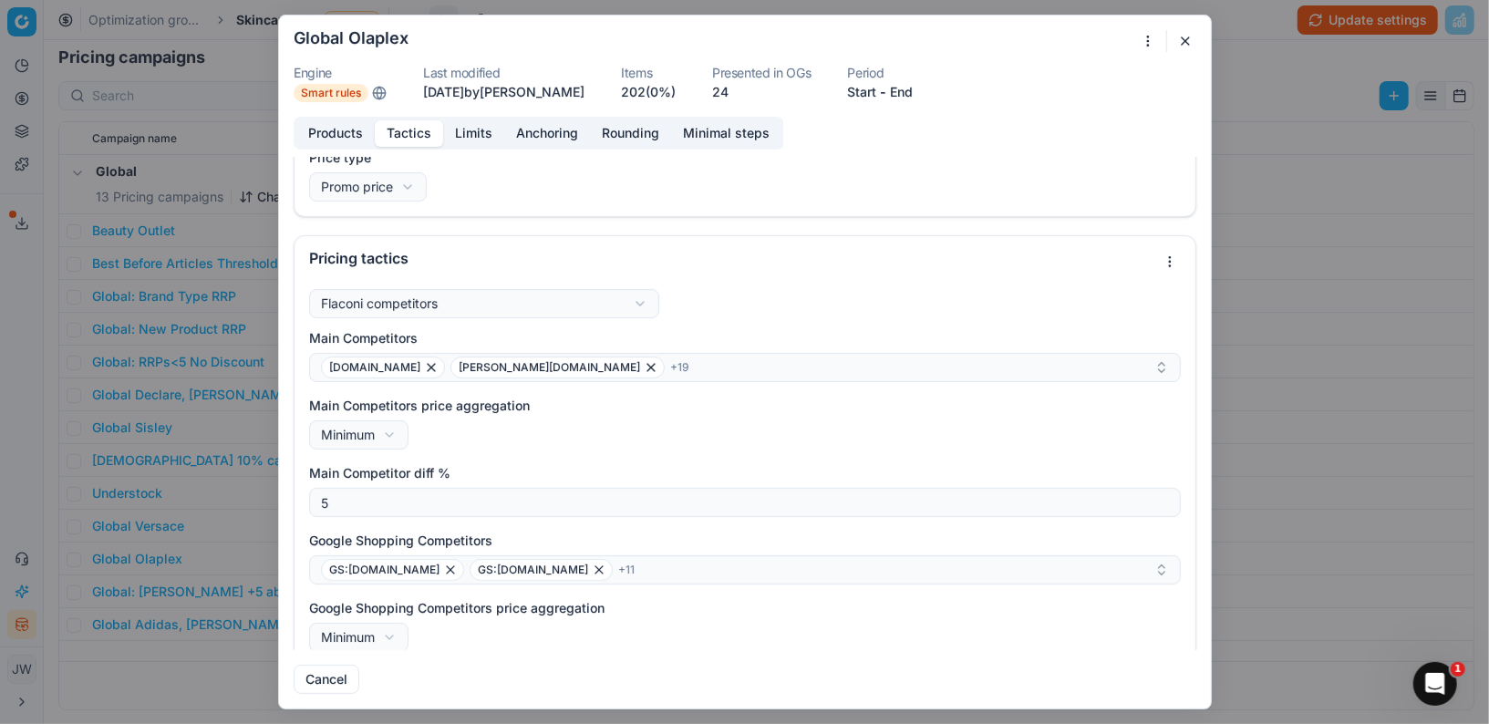
click at [377, 123] on button "Tactics" at bounding box center [409, 133] width 68 height 26
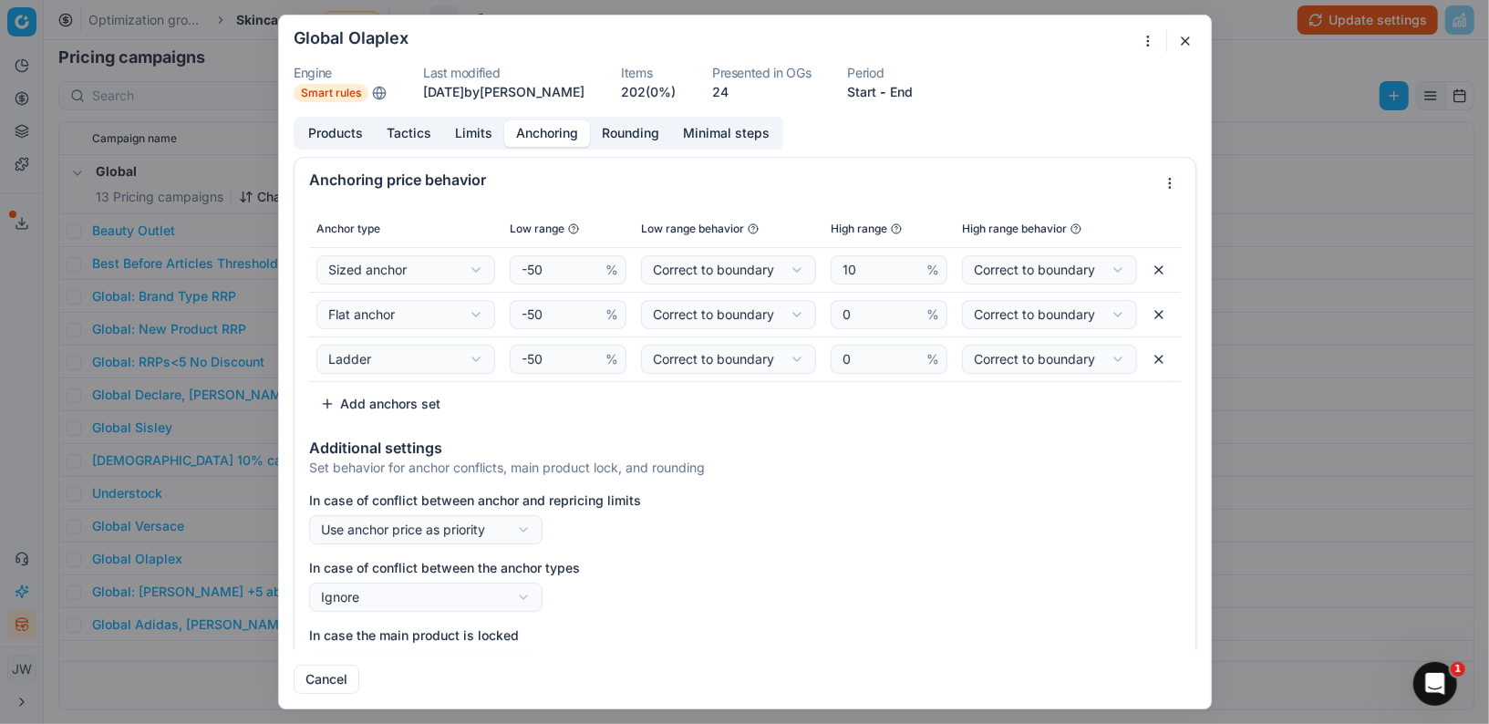
click at [537, 122] on button "Anchoring" at bounding box center [547, 133] width 86 height 26
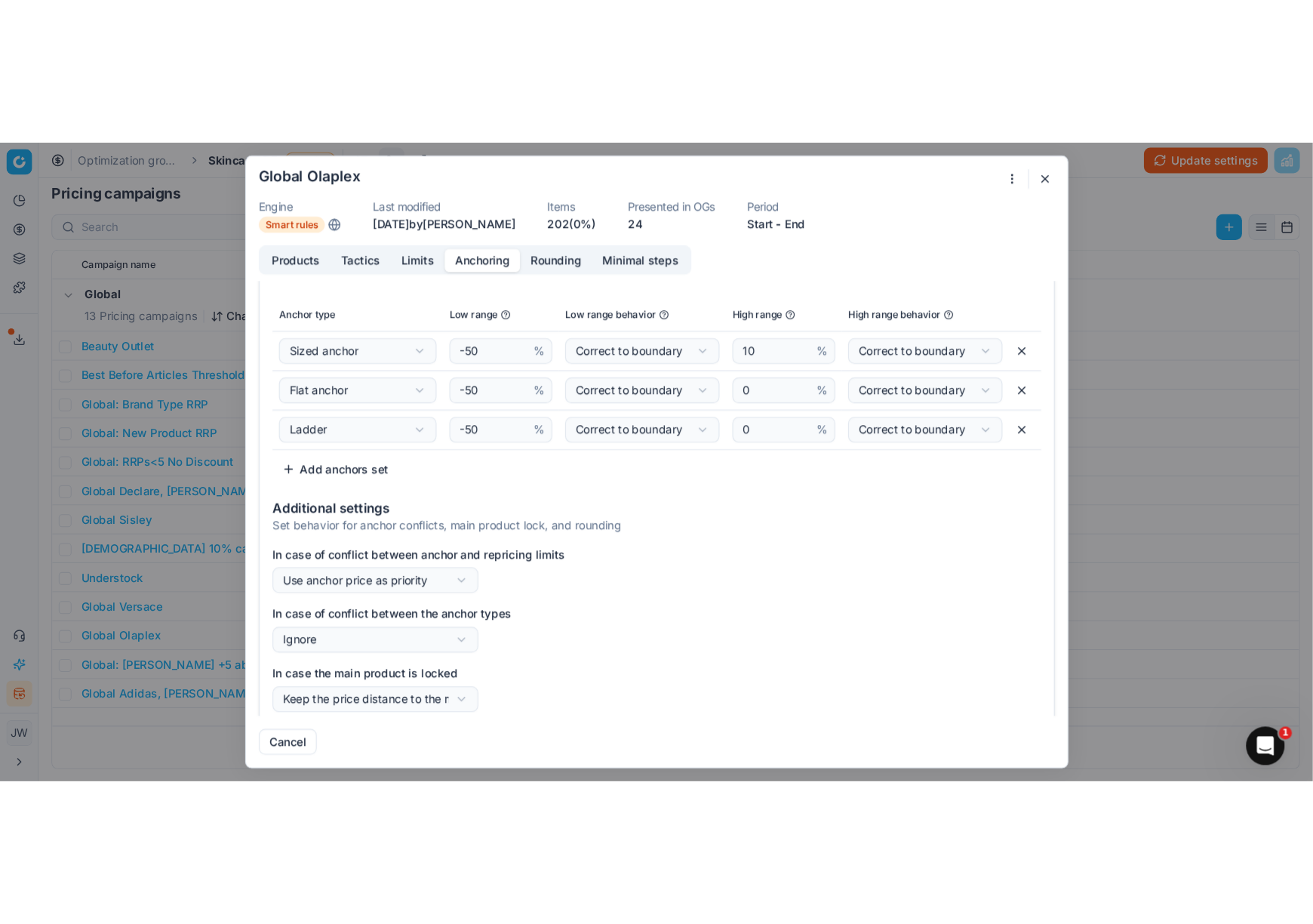
scroll to position [92, 0]
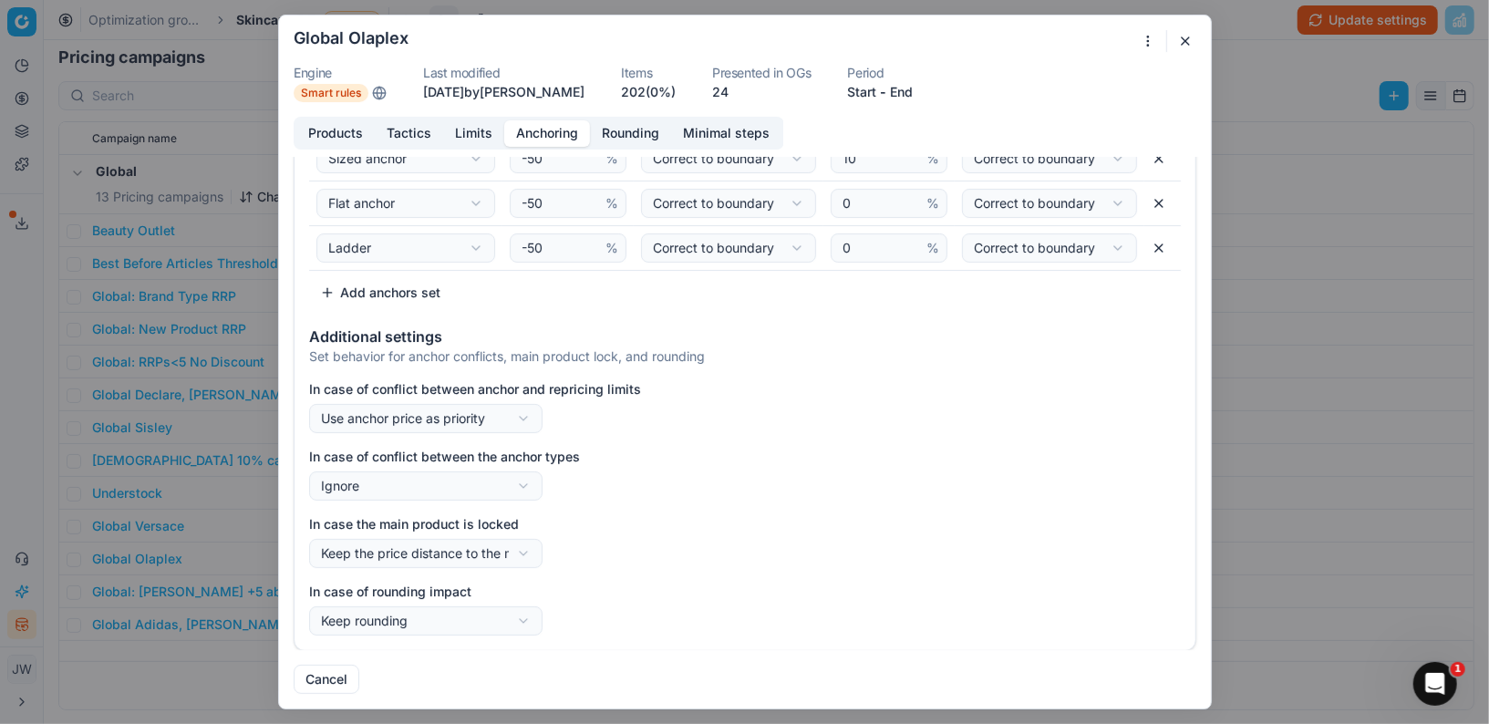
click at [1183, 38] on button "button" at bounding box center [1185, 41] width 22 height 22
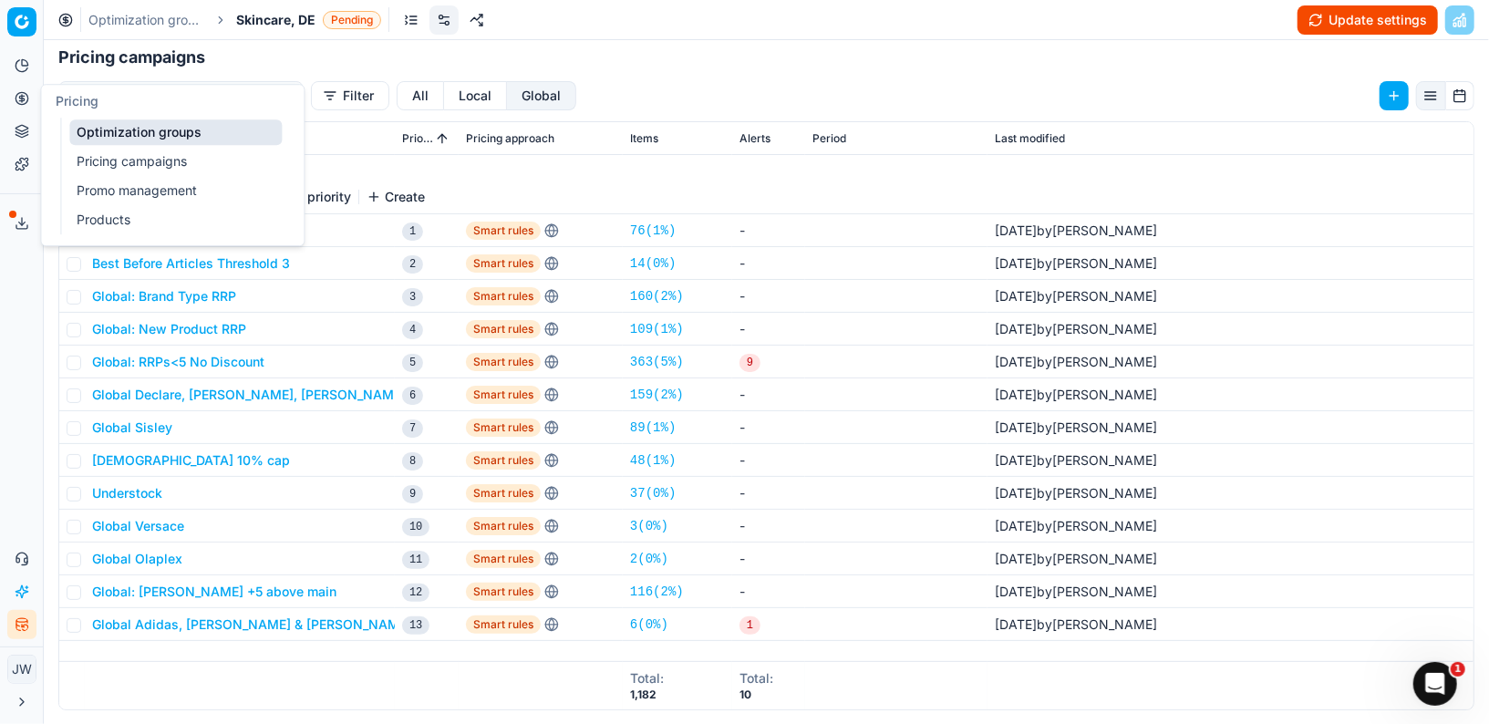
click at [167, 132] on link "Optimization groups" at bounding box center [175, 132] width 212 height 26
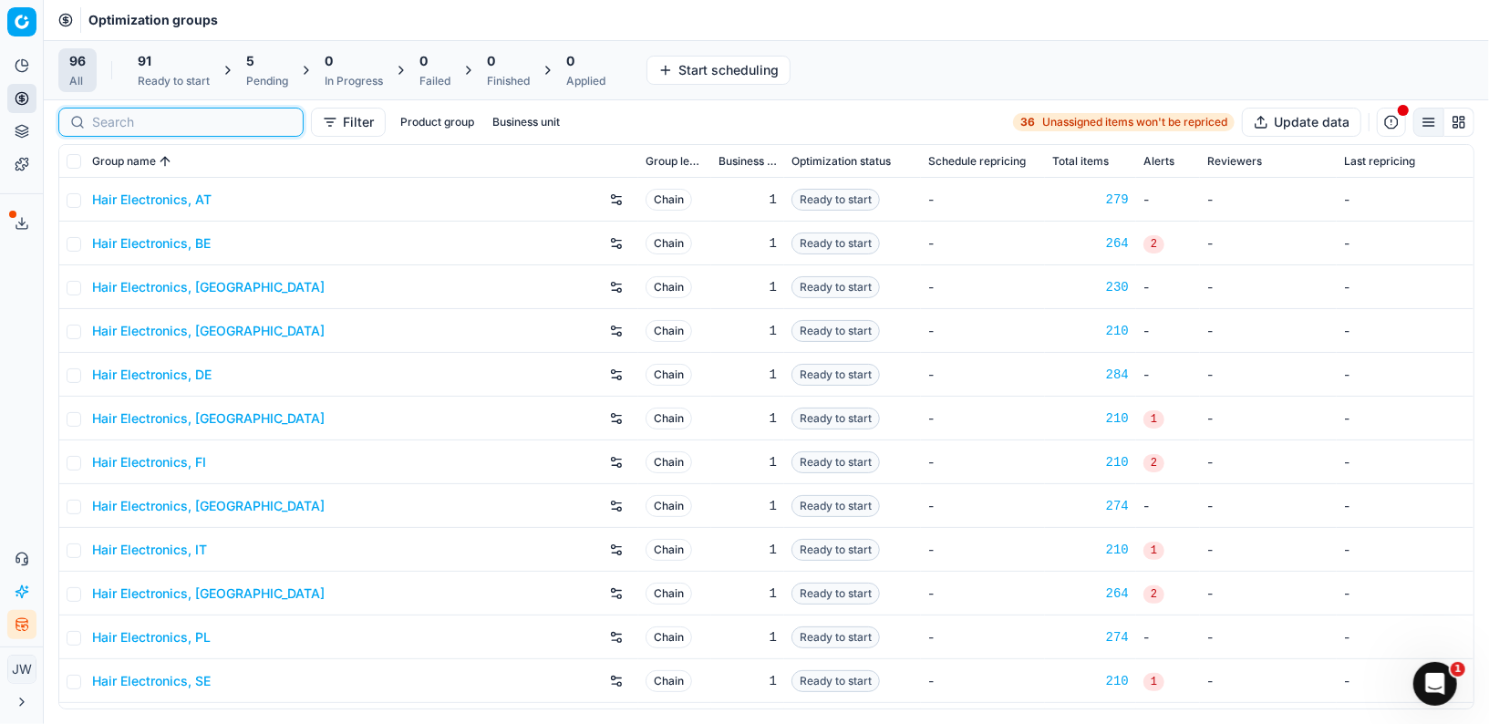
click at [108, 113] on input at bounding box center [192, 122] width 200 height 18
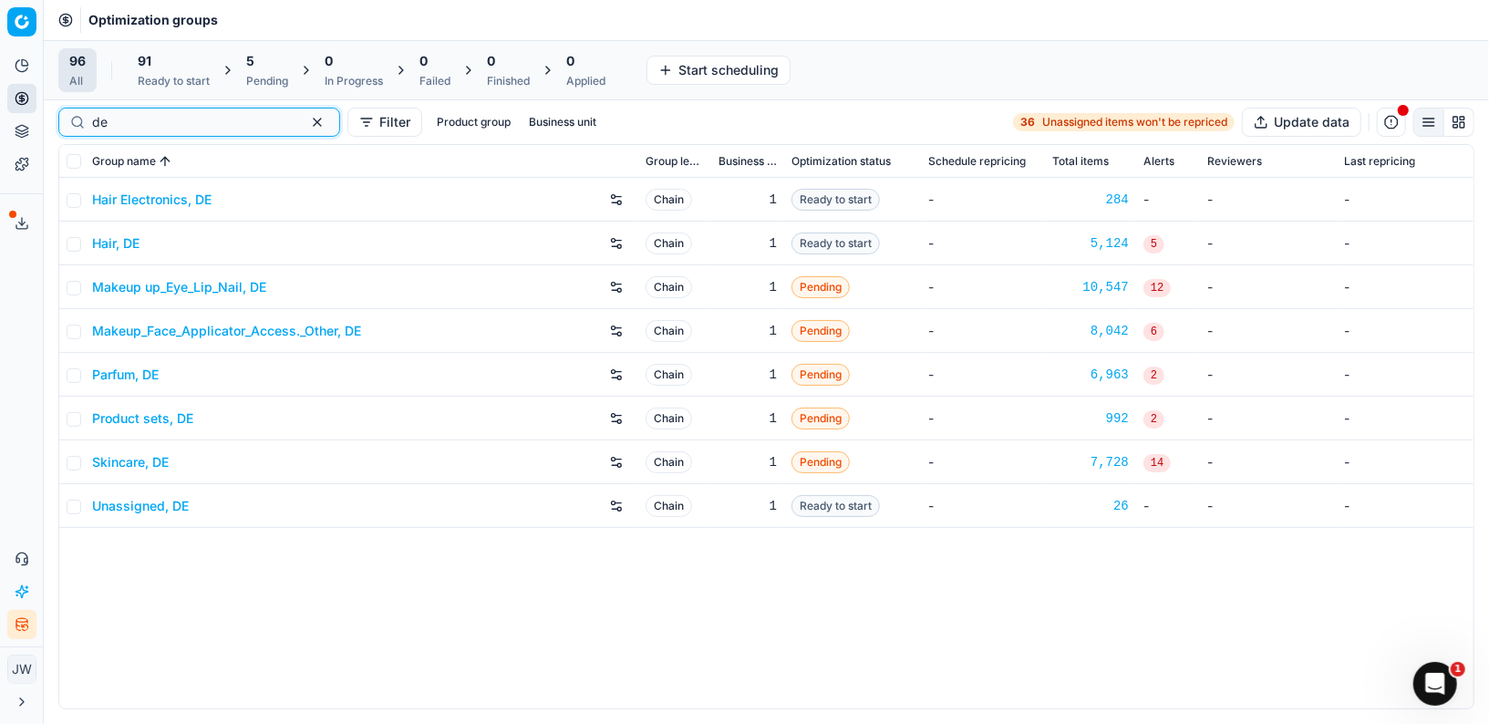
type input "de"
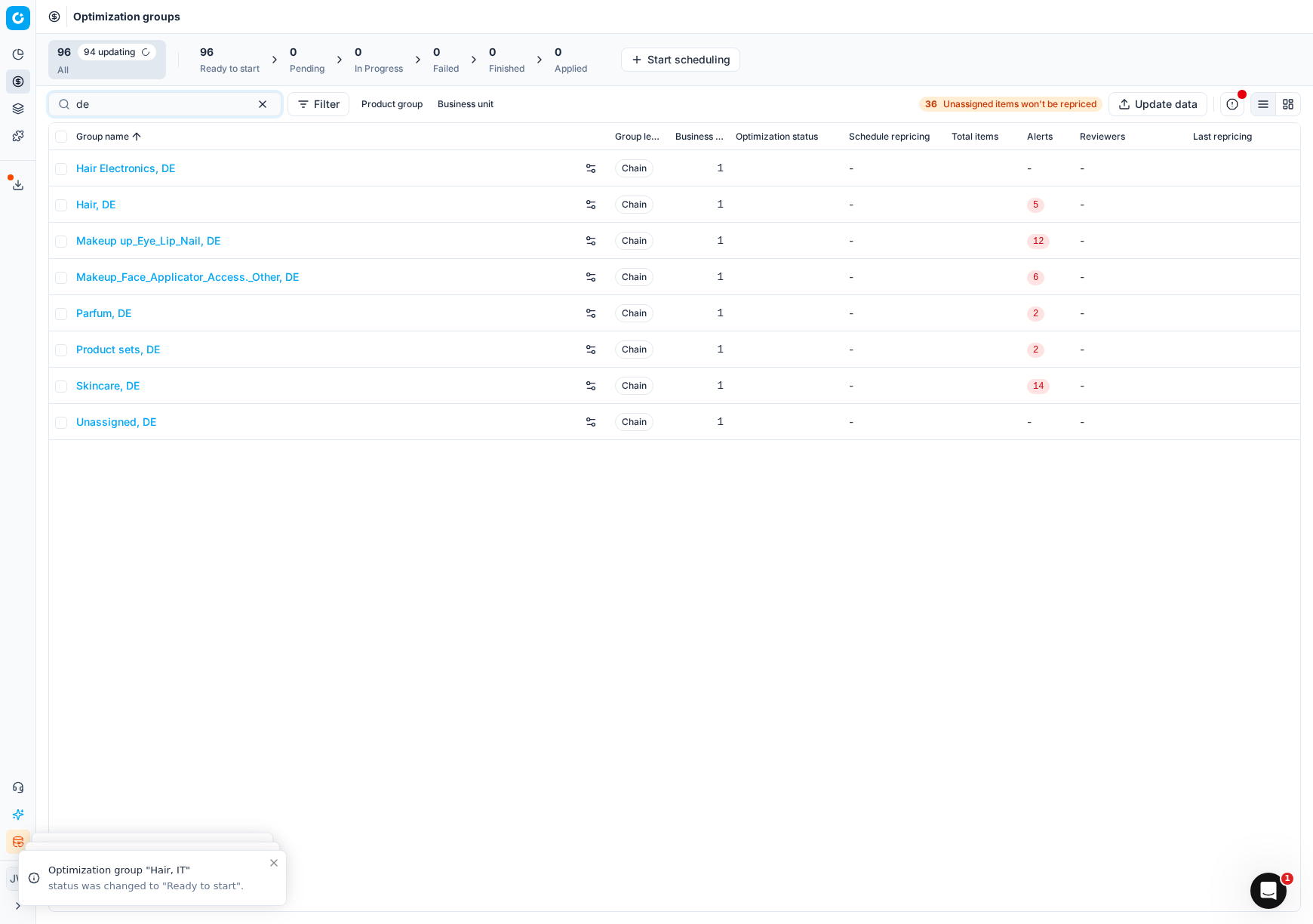
click at [16, 85] on circle at bounding box center [17, 81] width 10 height 10
click at [107, 110] on link "Optimization groups" at bounding box center [145, 109] width 176 height 22
click at [233, 64] on div "Ready to start" at bounding box center [230, 69] width 60 height 12
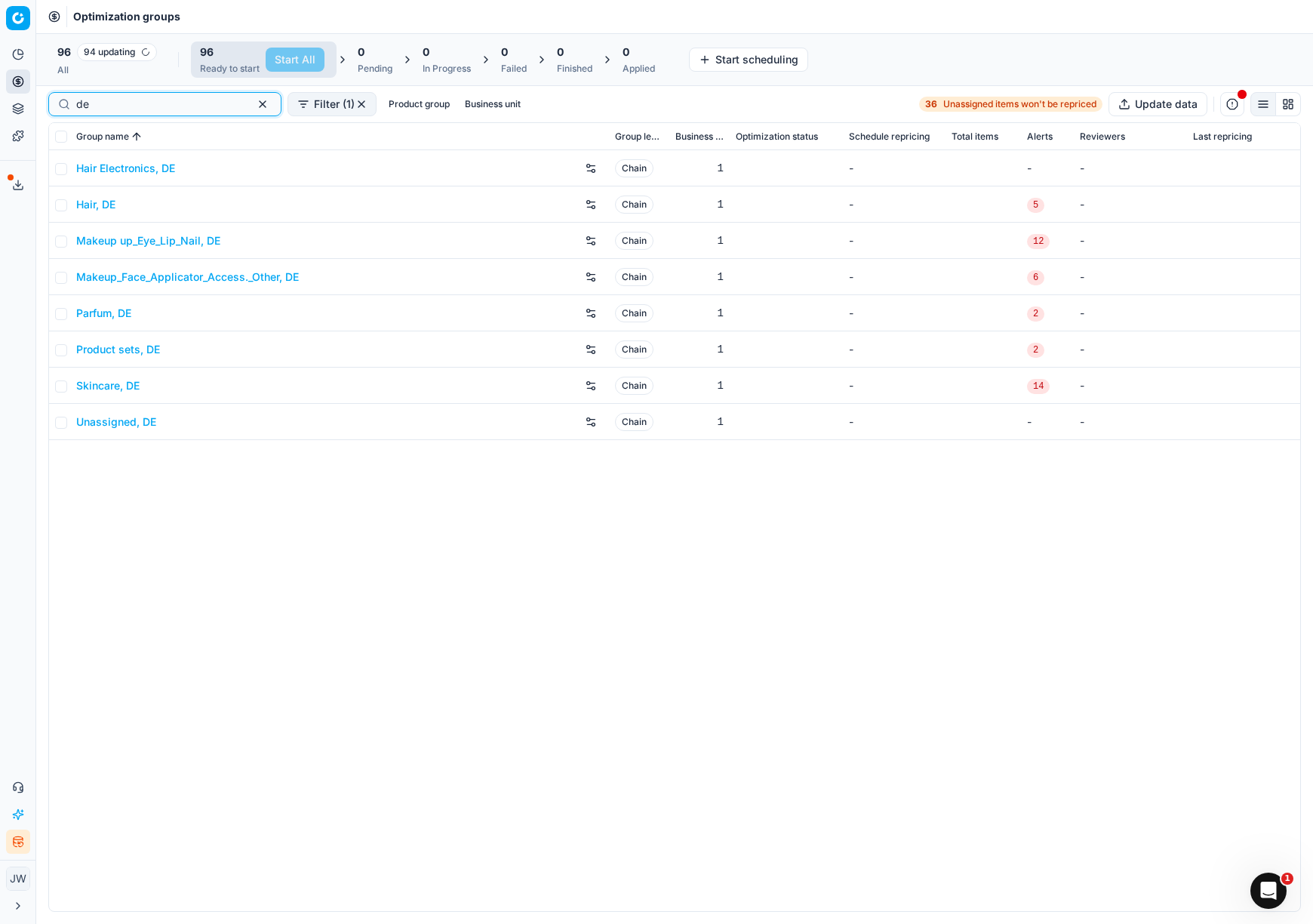
click at [253, 100] on button "button" at bounding box center [262, 104] width 18 height 18
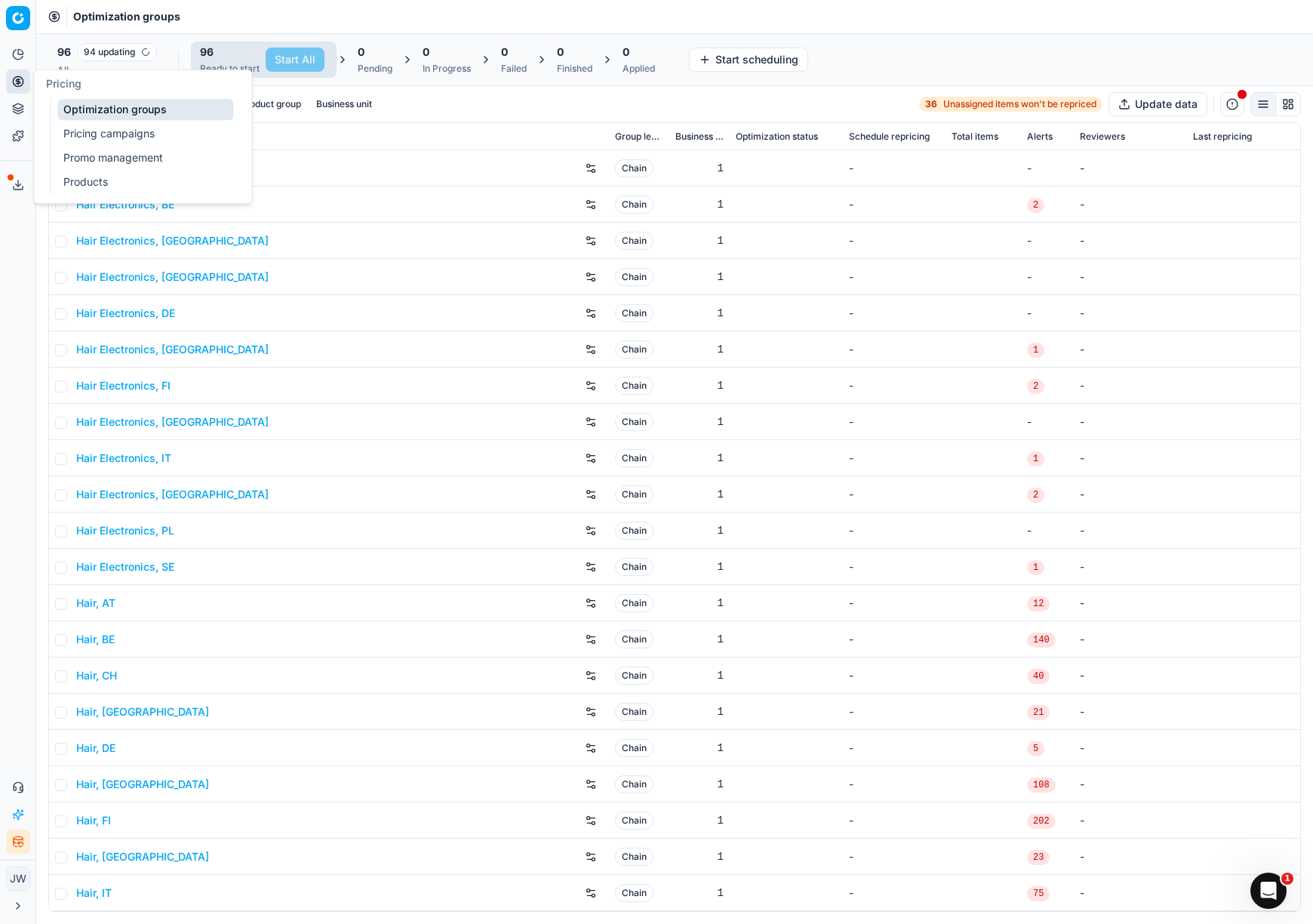
click at [8, 84] on button "Pricing" at bounding box center [17, 81] width 24 height 24
click at [84, 100] on link "Optimization groups" at bounding box center [145, 109] width 176 height 22
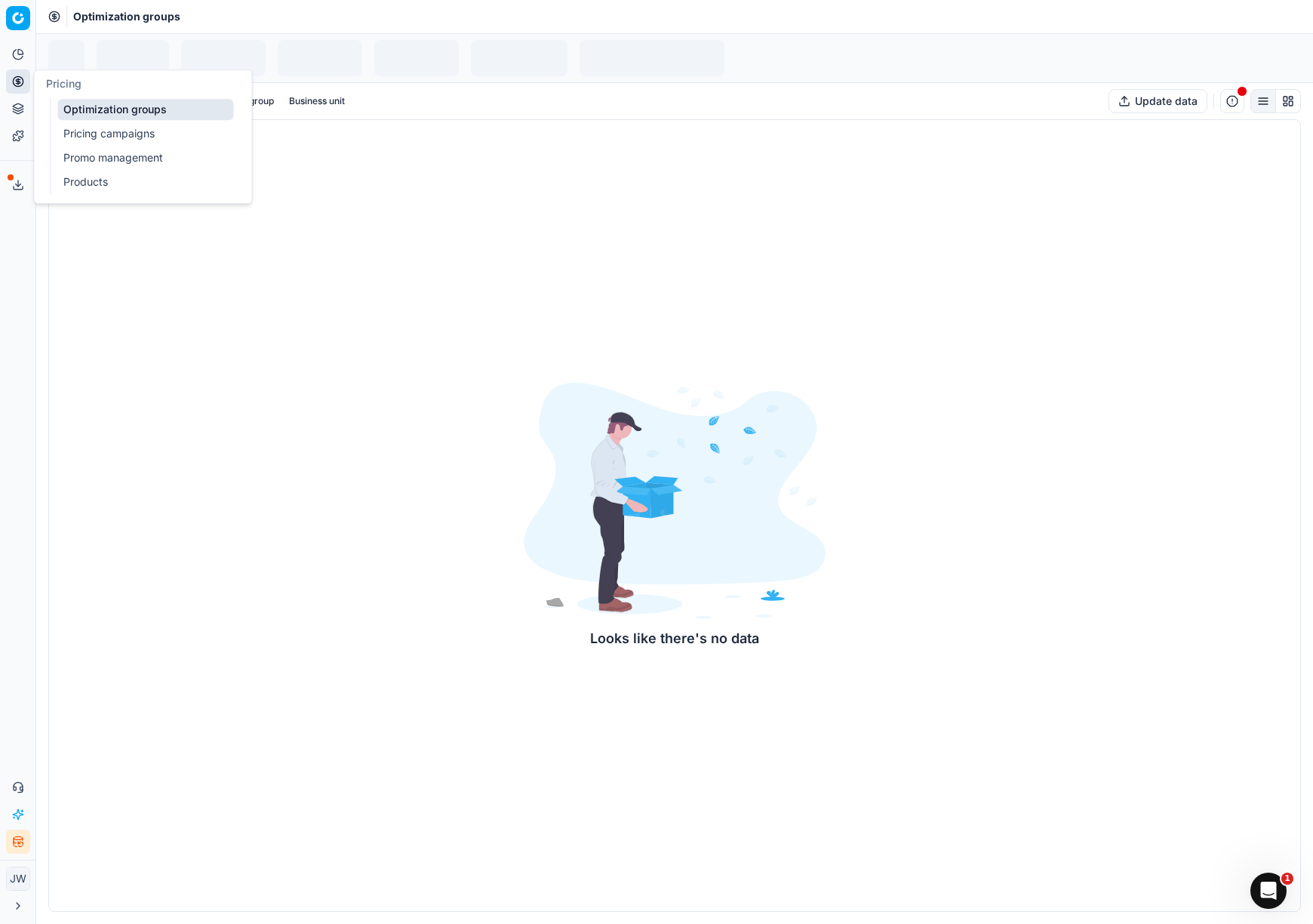
click at [104, 107] on link "Optimization groups" at bounding box center [145, 109] width 176 height 22
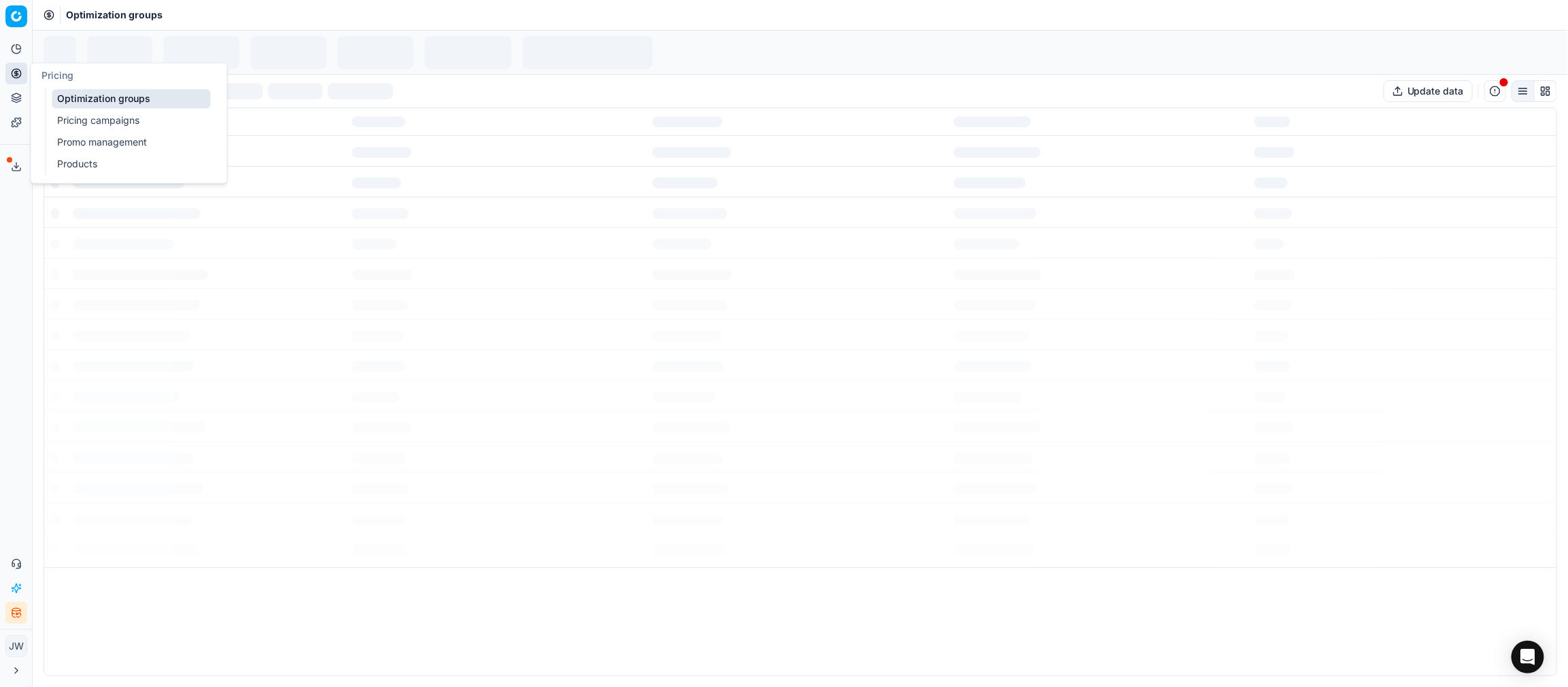
click at [72, 96] on link "Optimization groups" at bounding box center [131, 98] width 158 height 19
click at [79, 99] on link "Optimization groups" at bounding box center [131, 98] width 158 height 19
click at [100, 95] on link "Optimization groups" at bounding box center [131, 98] width 158 height 19
click at [249, 647] on icon "Close toast" at bounding box center [247, 645] width 11 height 11
click at [90, 94] on link "Optimization groups" at bounding box center [131, 98] width 158 height 19
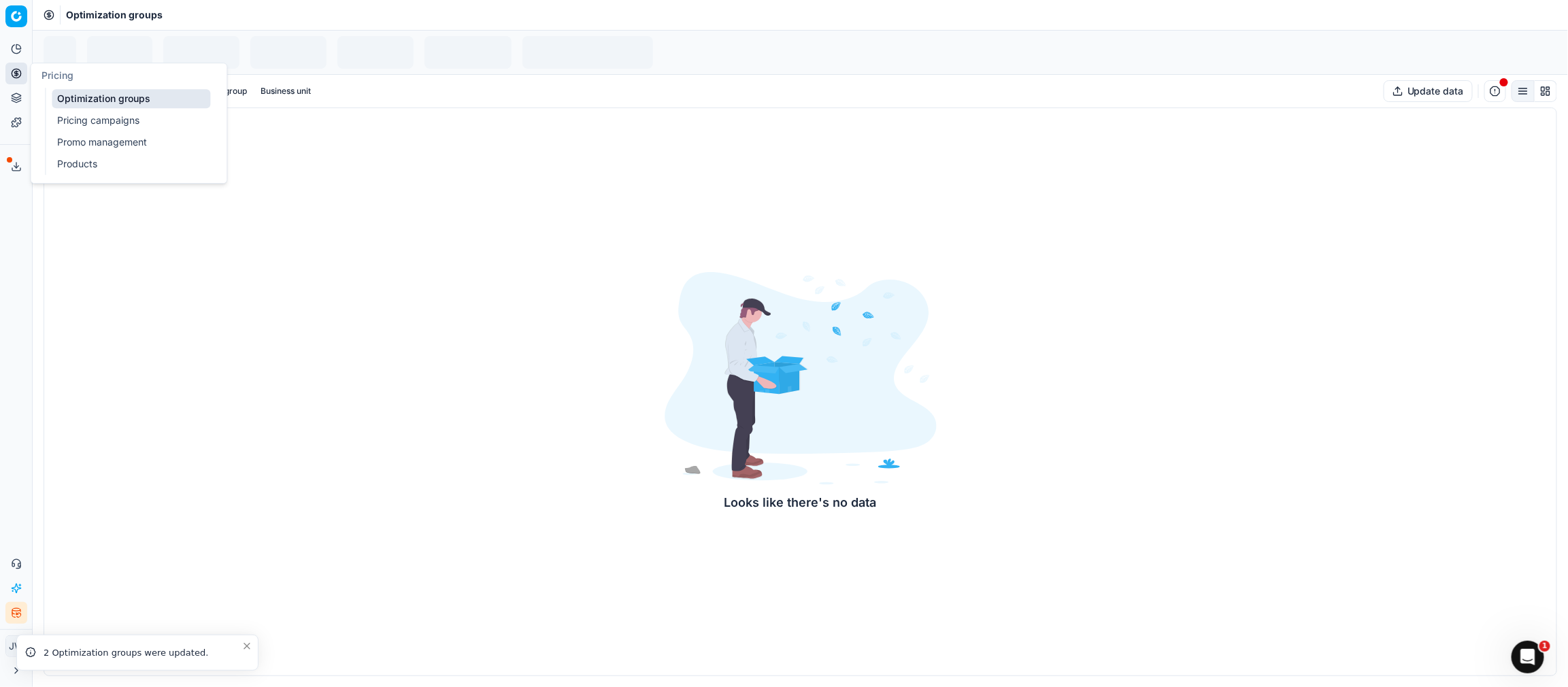
click at [90, 94] on link "Optimization groups" at bounding box center [131, 98] width 158 height 19
